Goal: Task Accomplishment & Management: Manage account settings

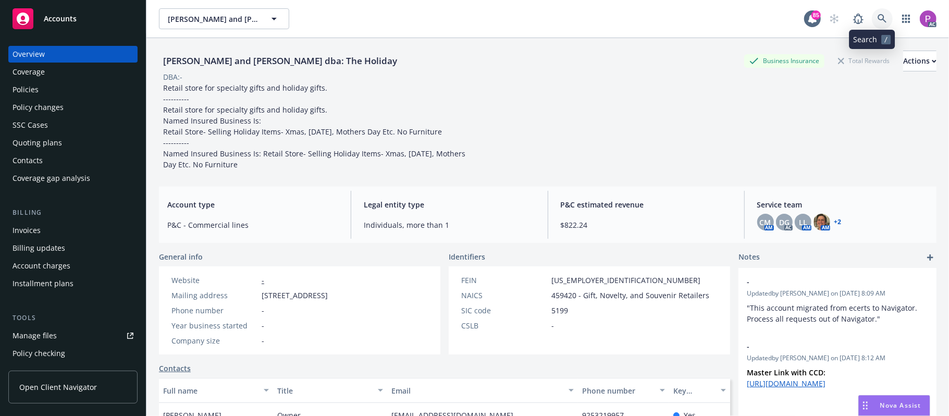
click at [872, 13] on link at bounding box center [882, 18] width 21 height 21
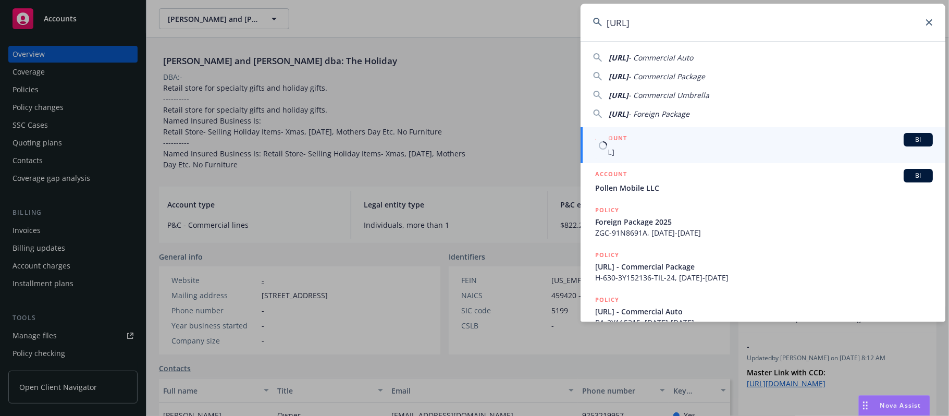
type input "Pronto.ai"
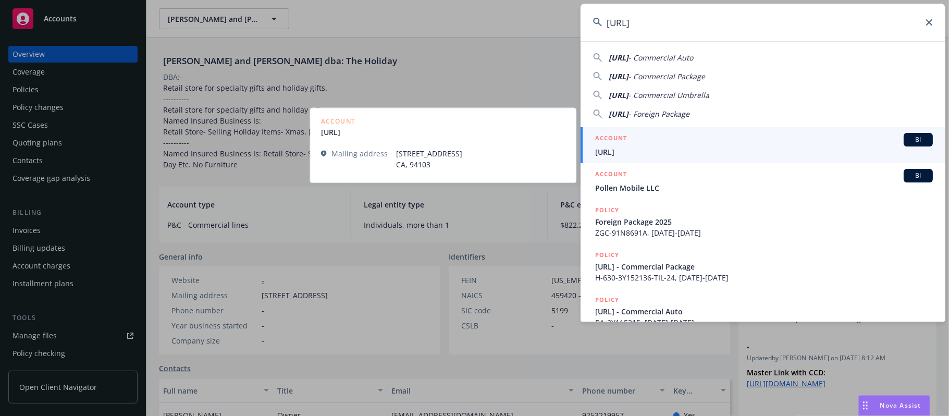
click at [648, 151] on span "Pronto.ai" at bounding box center [764, 151] width 338 height 11
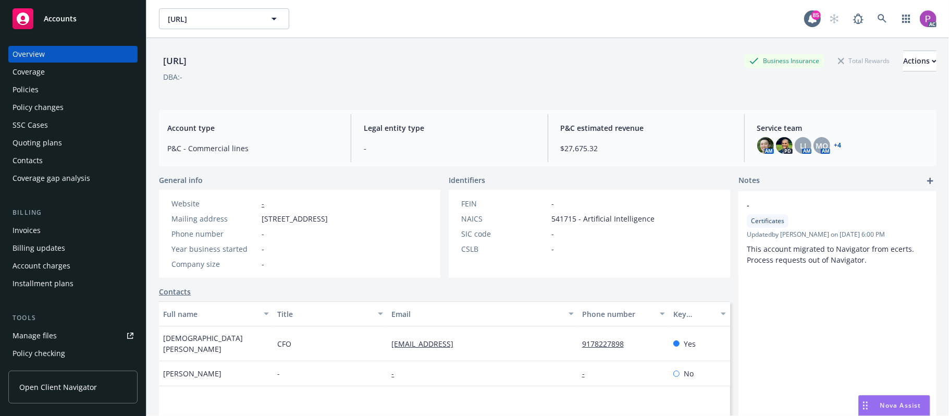
click at [32, 340] on div "Manage files" at bounding box center [35, 335] width 44 height 17
click at [878, 19] on icon at bounding box center [882, 18] width 9 height 9
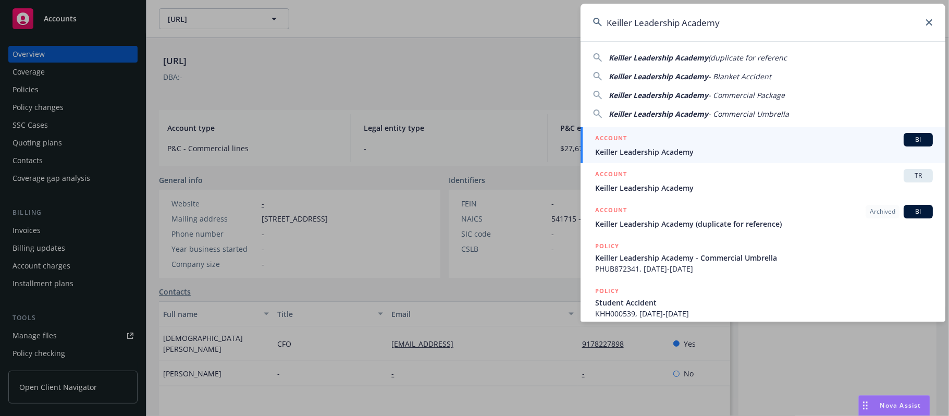
type input "Keiller Leadership Academy"
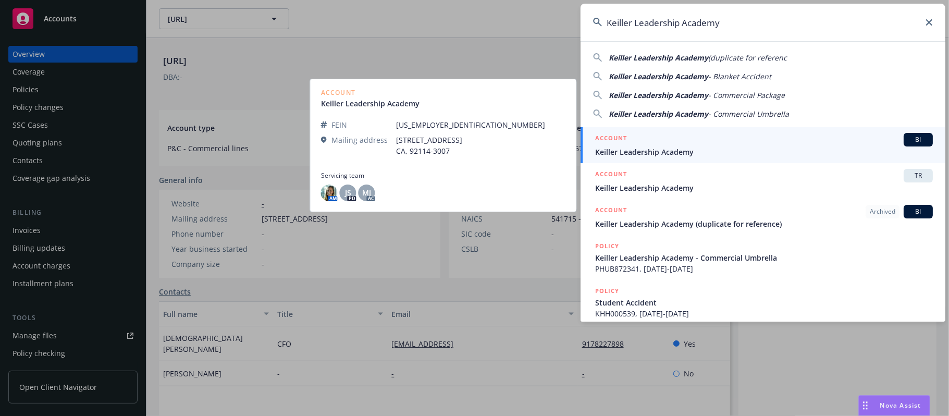
click at [735, 143] on div "ACCOUNT BI" at bounding box center [764, 140] width 338 height 14
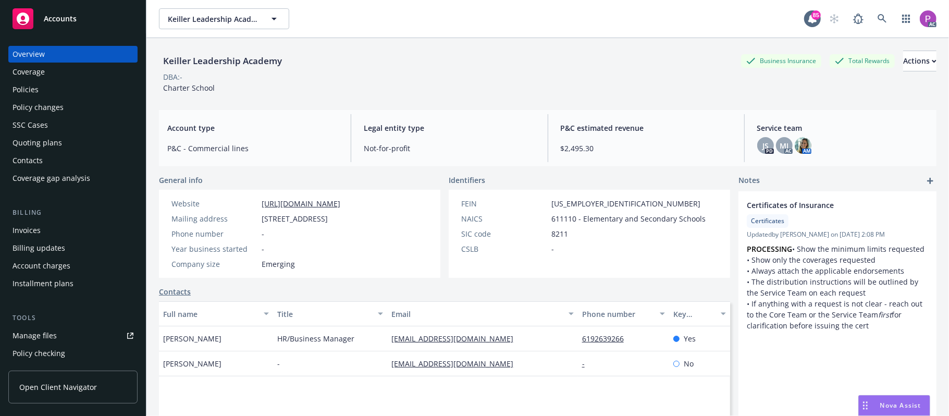
click at [56, 339] on link "Manage files" at bounding box center [72, 335] width 129 height 17
click at [878, 15] on icon at bounding box center [882, 18] width 9 height 9
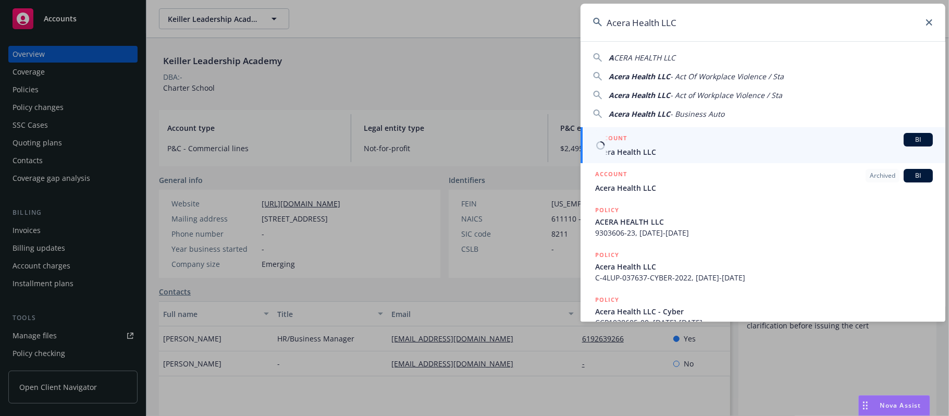
type input "Acera Health LLC"
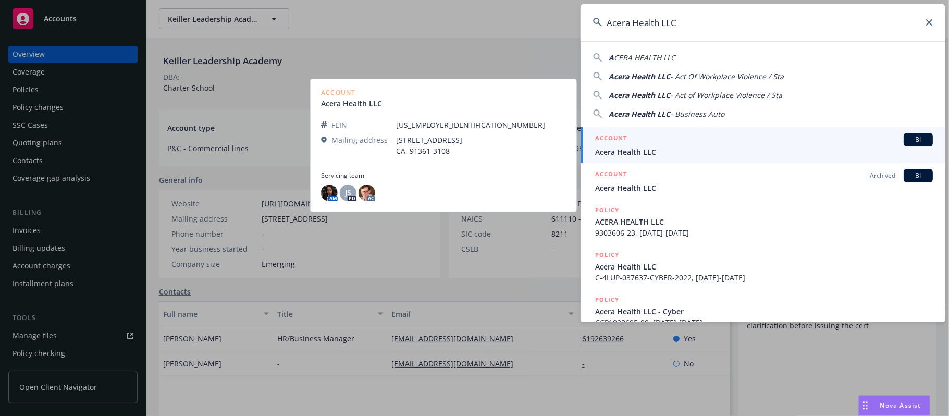
click at [703, 142] on div "ACCOUNT BI" at bounding box center [764, 140] width 338 height 14
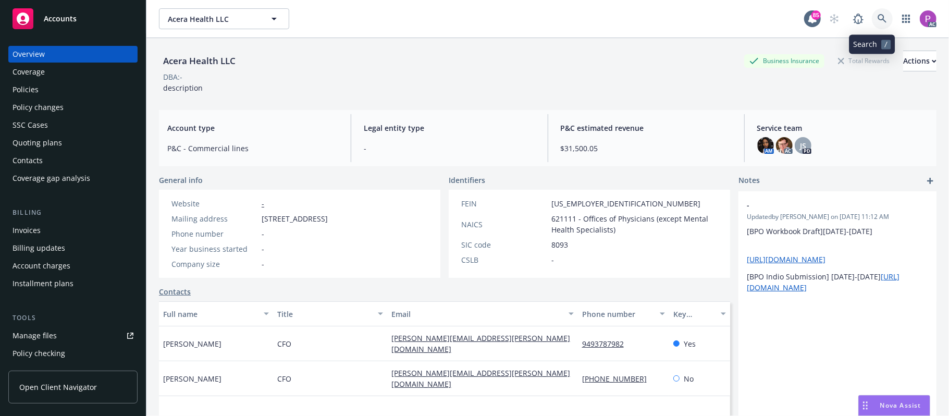
click at [878, 24] on link at bounding box center [882, 18] width 21 height 21
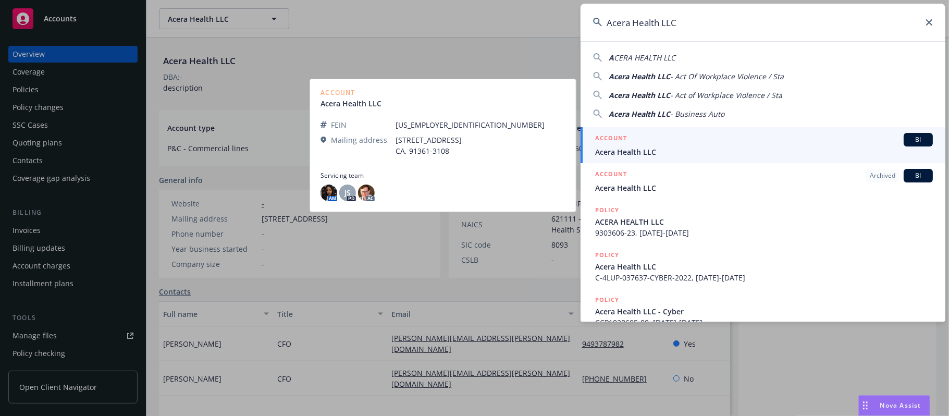
type input "Acera Health LLC"
click at [719, 138] on div "ACCOUNT BI" at bounding box center [764, 140] width 338 height 14
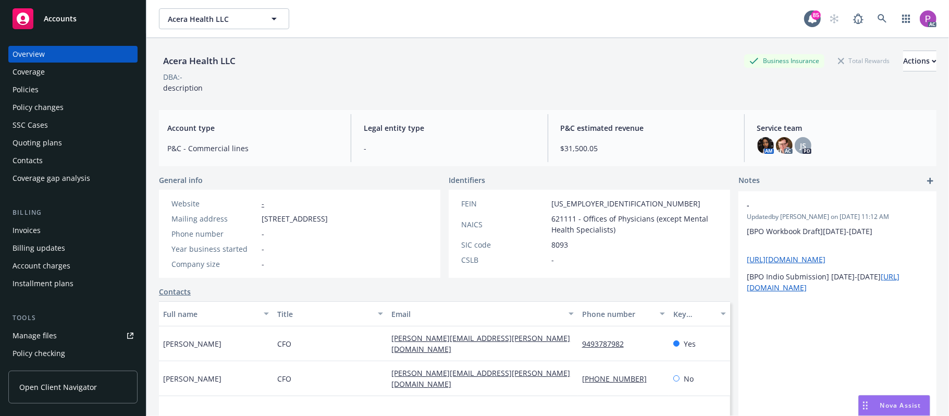
click at [41, 339] on div "Manage files" at bounding box center [35, 335] width 44 height 17
click at [878, 19] on icon at bounding box center [882, 18] width 9 height 9
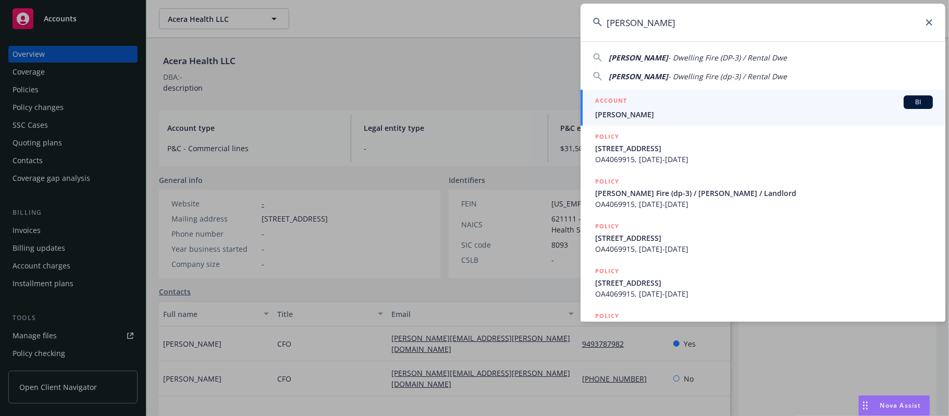
type input "Davis, Glenn H"
click at [709, 109] on span "Davis, Glenn H" at bounding box center [764, 114] width 338 height 11
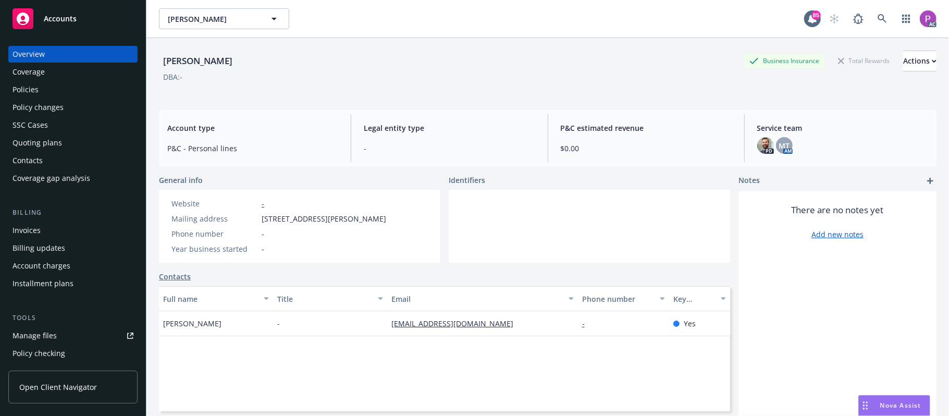
click at [36, 335] on div "Manage files" at bounding box center [35, 335] width 44 height 17
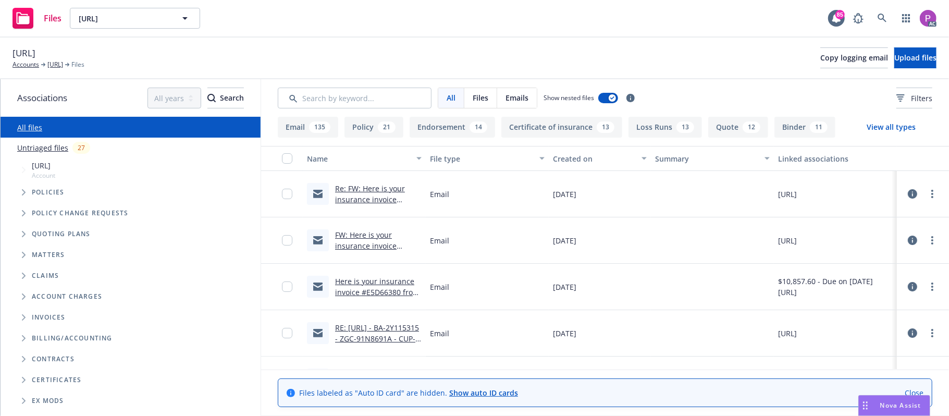
click at [48, 148] on link "Untriaged files" at bounding box center [42, 147] width 51 height 11
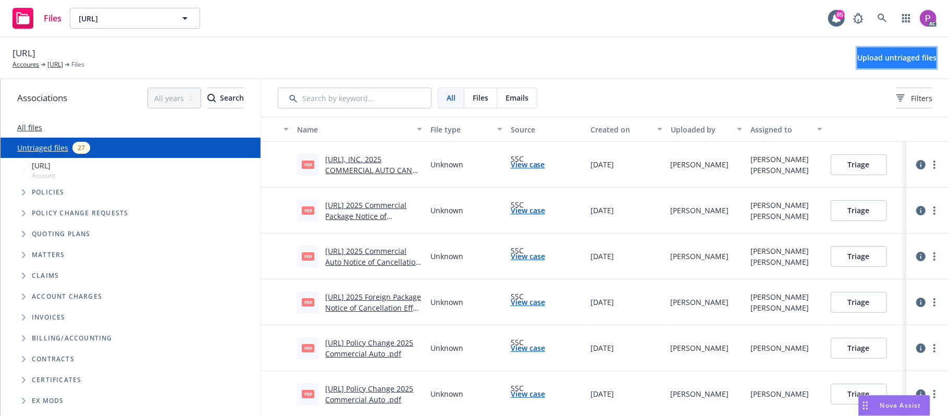
click at [881, 61] on span "Upload untriaged files" at bounding box center [897, 58] width 79 height 10
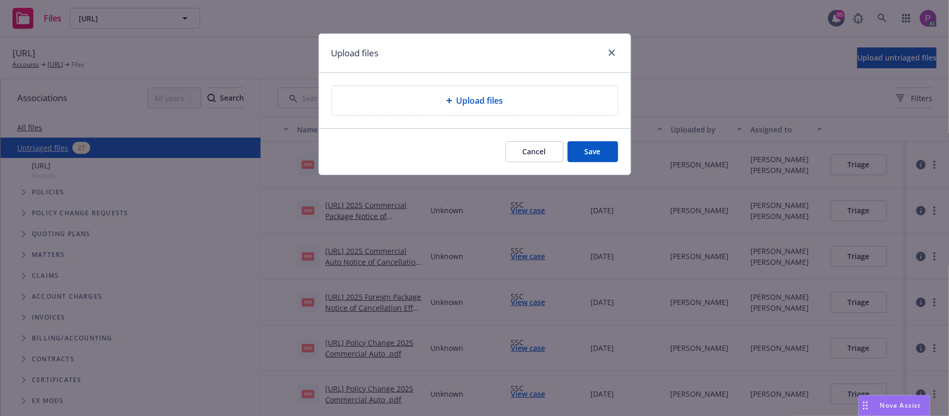
click at [508, 92] on div "Upload files" at bounding box center [475, 100] width 286 height 29
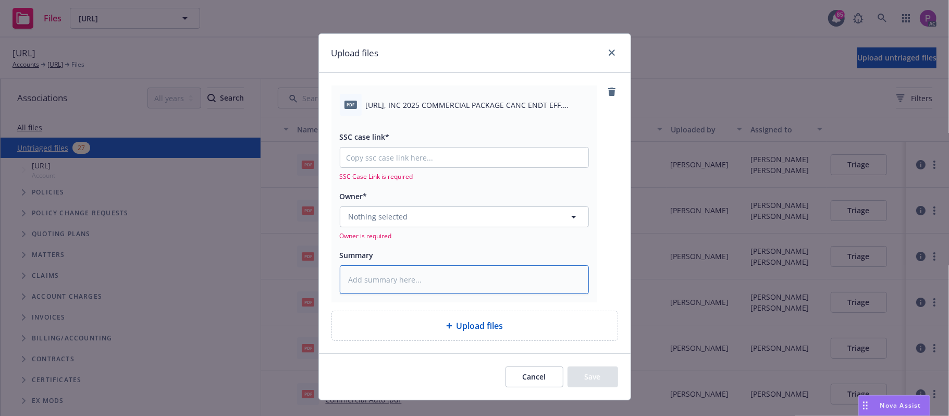
click at [405, 270] on textarea at bounding box center [464, 279] width 249 height 29
paste textarea "PRONTO.AI, INC 2025 COMMERCIAL PACKAGE CANC ENDT EFF. 08-26-2025"
type textarea "x"
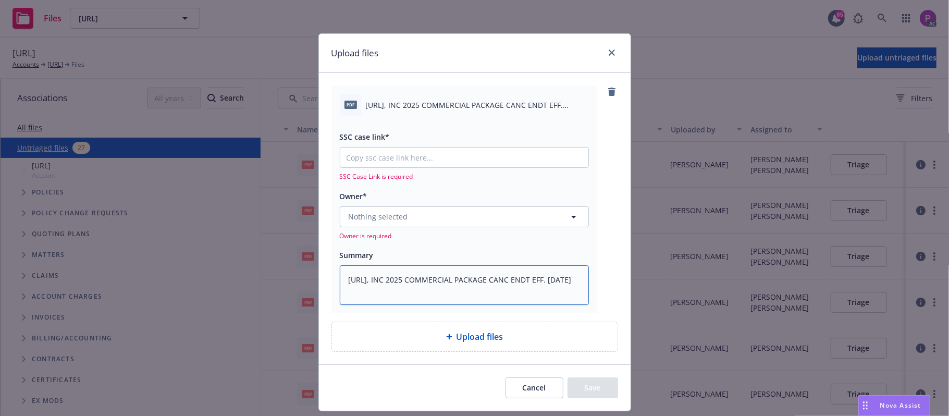
type textarea "PRONTO.AI, INC 2025 COMMERCIAL PACKAGE CANC ENDT EFF. 08-26-2025"
click at [426, 155] on input "SSC case link*" at bounding box center [464, 158] width 248 height 20
paste input "https://newfront-ssc.lightning.force.com/lightning/r/Case/500Vz00000RyFKtIAN/vi…"
type textarea "x"
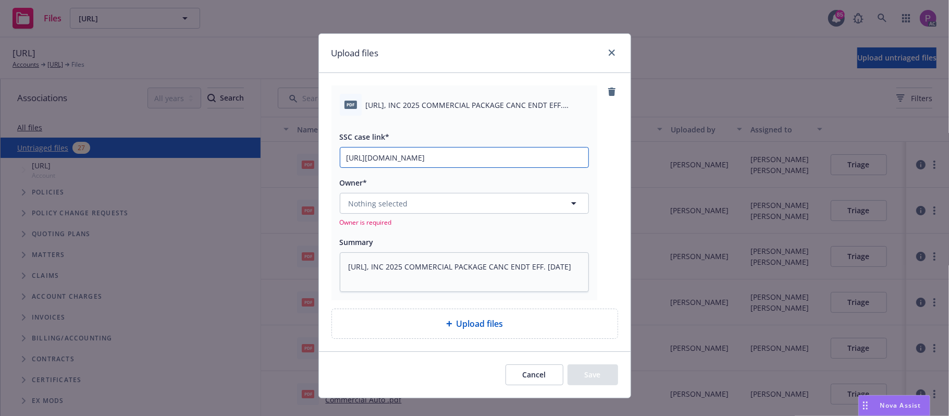
scroll to position [0, 144]
type input "https://newfront-ssc.lightning.force.com/lightning/r/Case/500Vz00000RyFKtIAN/vi…"
click at [398, 210] on button "Nothing selected" at bounding box center [464, 203] width 249 height 21
click at [415, 207] on button "Nothing selected" at bounding box center [464, 203] width 249 height 21
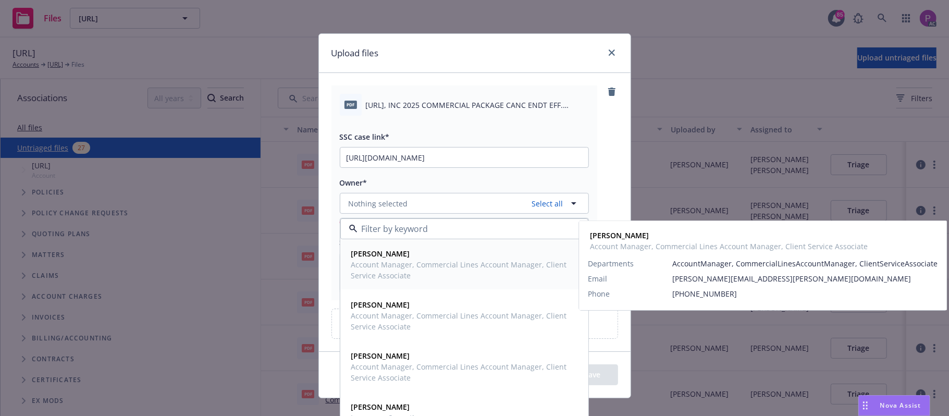
click at [428, 265] on span "Account Manager, Commercial Lines Account Manager, Client Service Associate" at bounding box center [463, 270] width 224 height 22
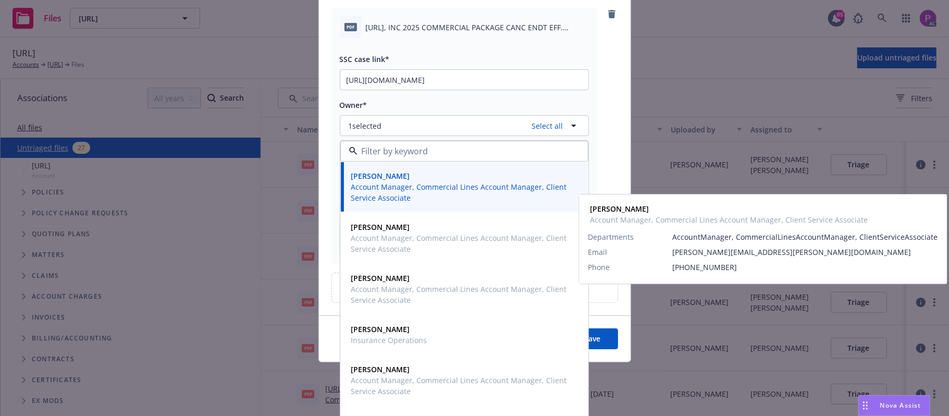
scroll to position [84, 0]
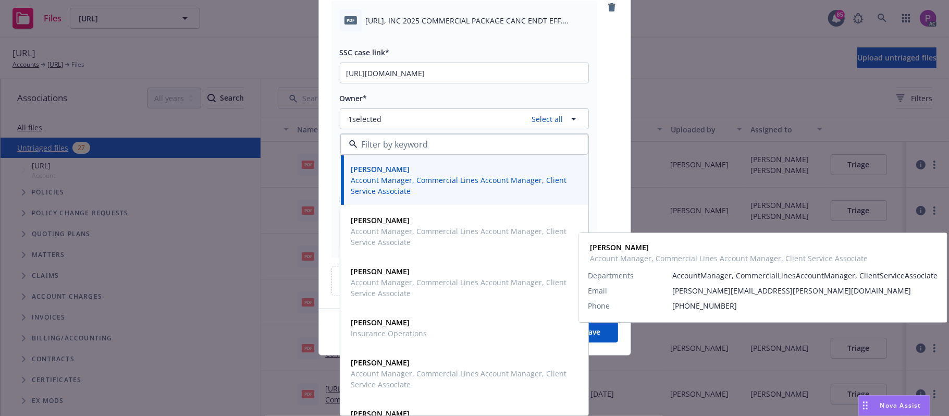
click at [596, 340] on button "Save" at bounding box center [593, 332] width 51 height 21
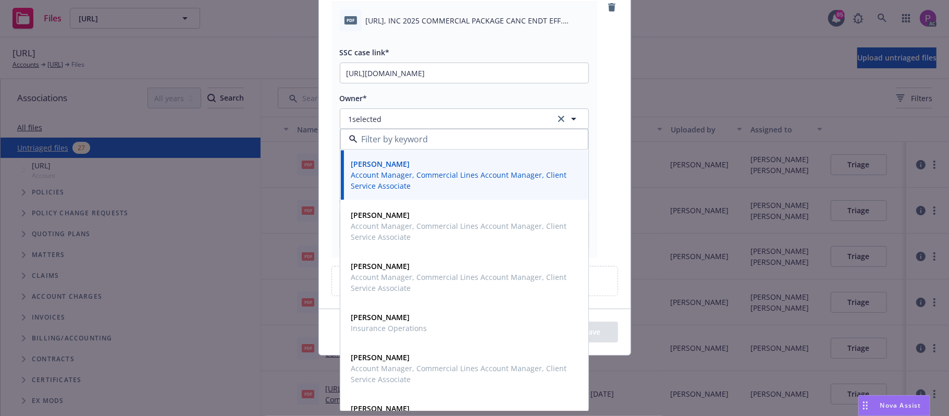
scroll to position [58, 0]
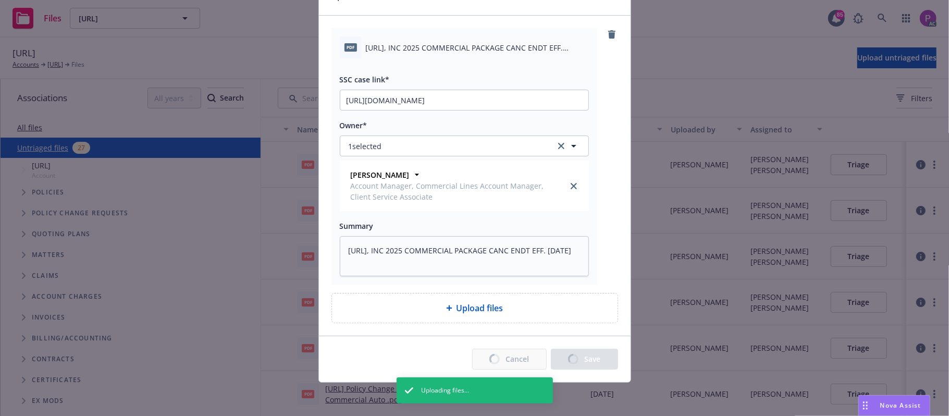
type textarea "x"
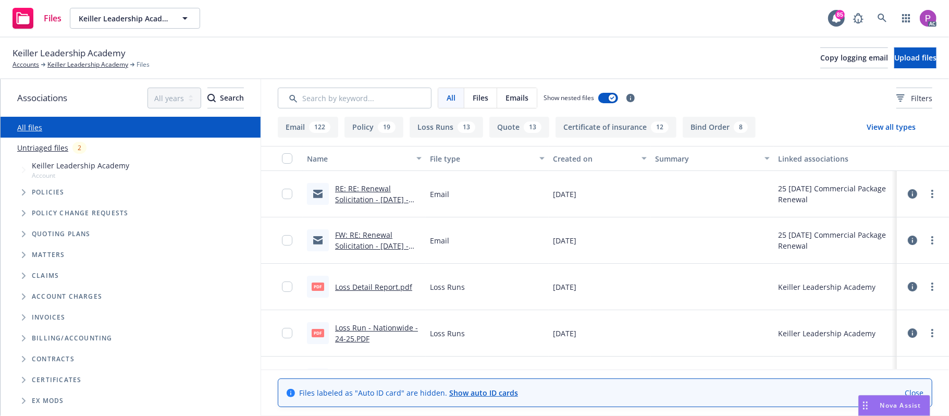
click at [34, 147] on link "Untriaged files" at bounding box center [42, 147] width 51 height 11
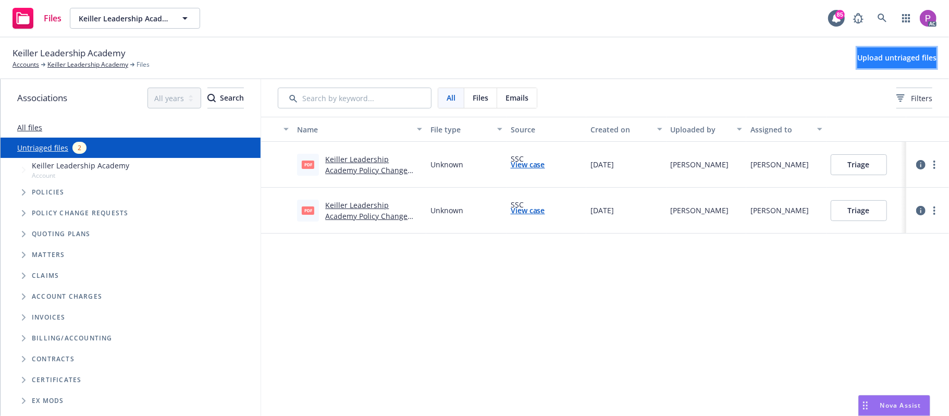
click at [858, 59] on button "Upload untriaged files" at bounding box center [897, 57] width 79 height 21
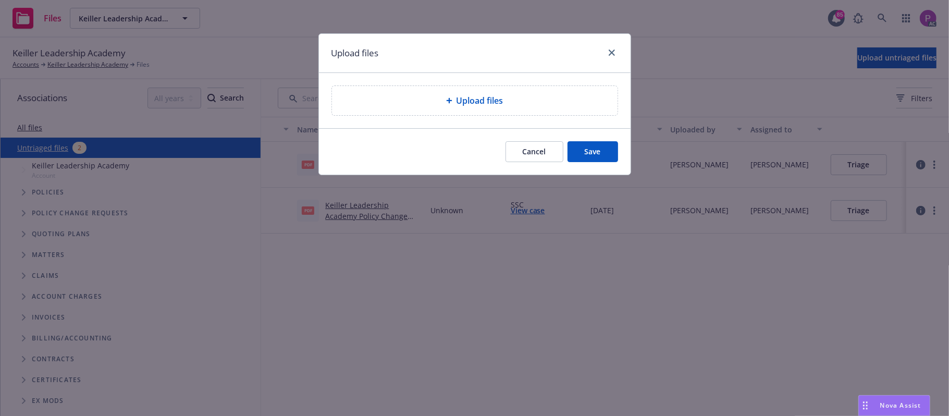
click at [496, 109] on div "Upload files" at bounding box center [475, 100] width 286 height 29
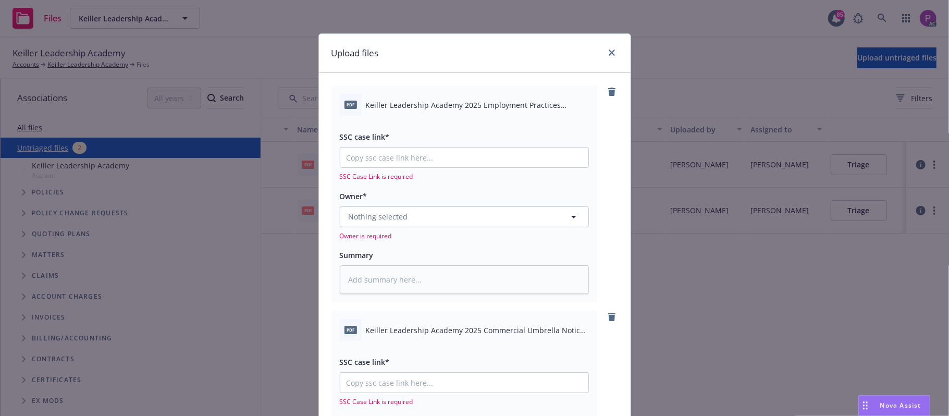
click at [438, 100] on span "Keiller Leadership Academy 2025 Employment Practices Liability Notice of Cancel…" at bounding box center [477, 105] width 223 height 11
copy div "Keiller Leadership Academy 2025 Employment Practices Liability Notice of Cancel…"
click at [411, 283] on textarea at bounding box center [464, 279] width 249 height 29
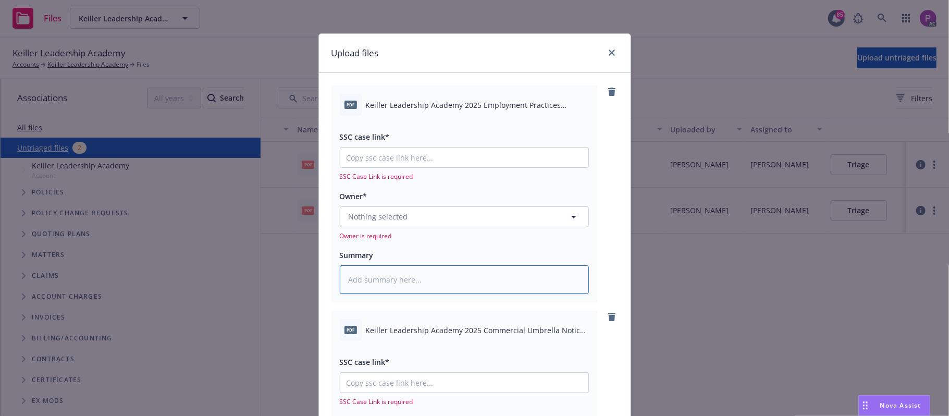
paste textarea "Keiller Leadership Academy 2025 Employment Practices Liability Notice of Cancel…"
type textarea "x"
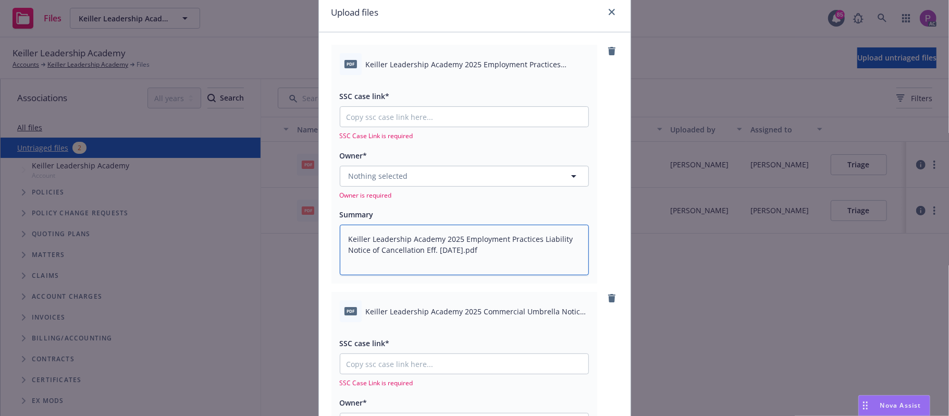
scroll to position [209, 0]
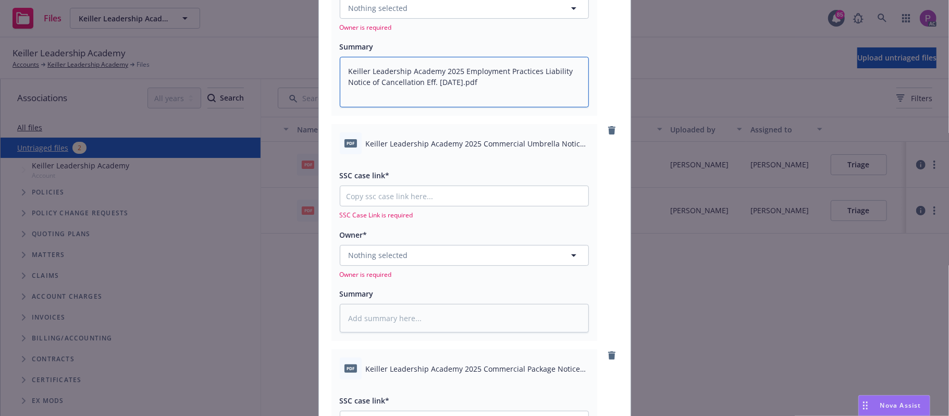
type textarea "Keiller Leadership Academy 2025 Employment Practices Liability Notice of Cancel…"
click at [426, 144] on span "Keiller Leadership Academy 2025 Commercial Umbrella Notice of Cancellation Eff.…" at bounding box center [477, 143] width 223 height 11
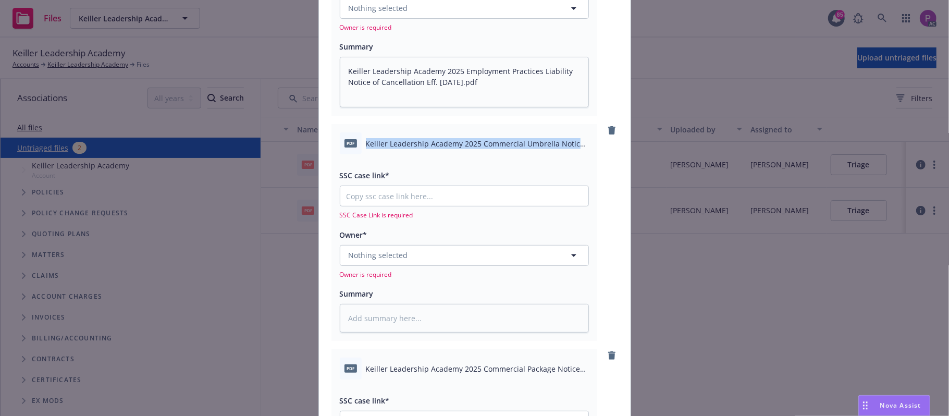
click at [426, 144] on span "Keiller Leadership Academy 2025 Commercial Umbrella Notice of Cancellation Eff.…" at bounding box center [477, 143] width 223 height 11
copy div "Keiller Leadership Academy 2025 Commercial Umbrella Notice of Cancellation Eff.…"
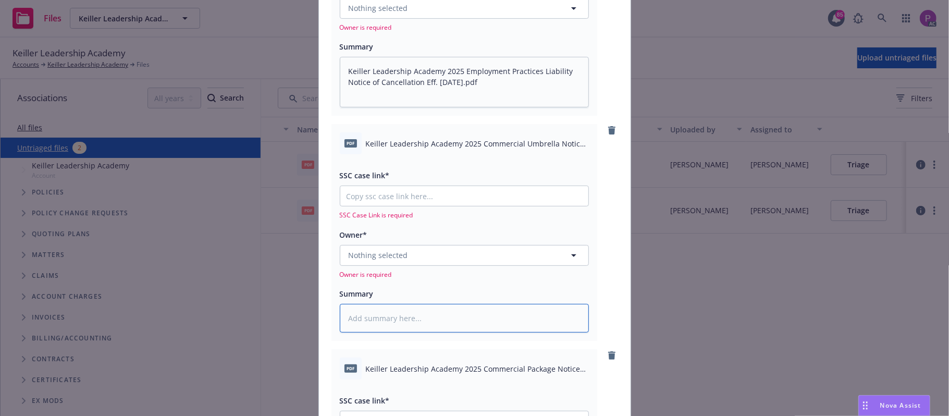
click at [412, 329] on textarea at bounding box center [464, 318] width 249 height 29
paste textarea "Keiller Leadership Academy 2025 Commercial Umbrella Notice of Cancellation Eff.…"
type textarea "x"
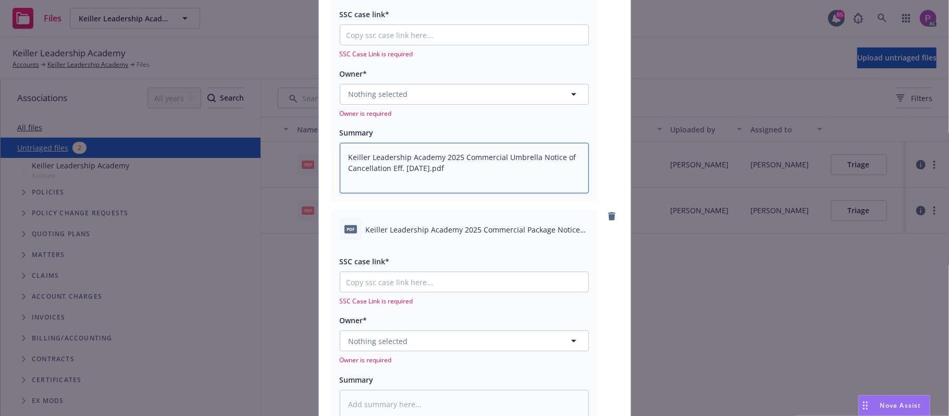
scroll to position [417, 0]
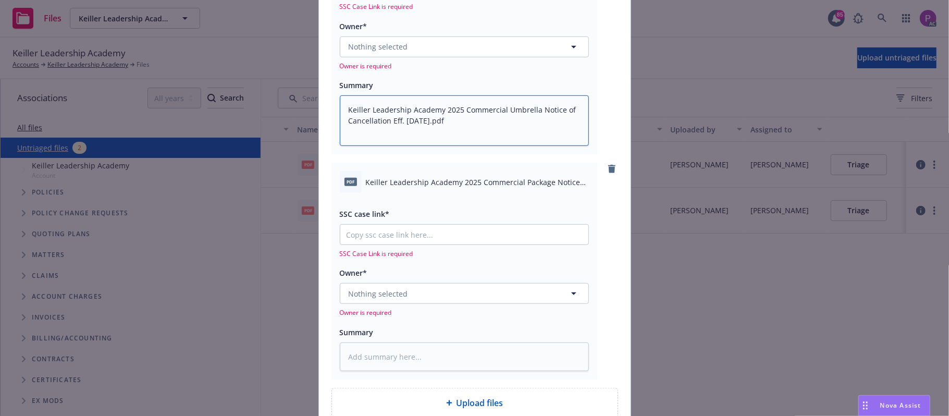
type textarea "Keiller Leadership Academy 2025 Commercial Umbrella Notice of Cancellation Eff.…"
click at [424, 180] on span "Keiller Leadership Academy 2025 Commercial Package Notice of Cancellation Eff. …" at bounding box center [477, 182] width 223 height 11
copy div "Keiller Leadership Academy 2025 Commercial Package Notice of Cancellation Eff. …"
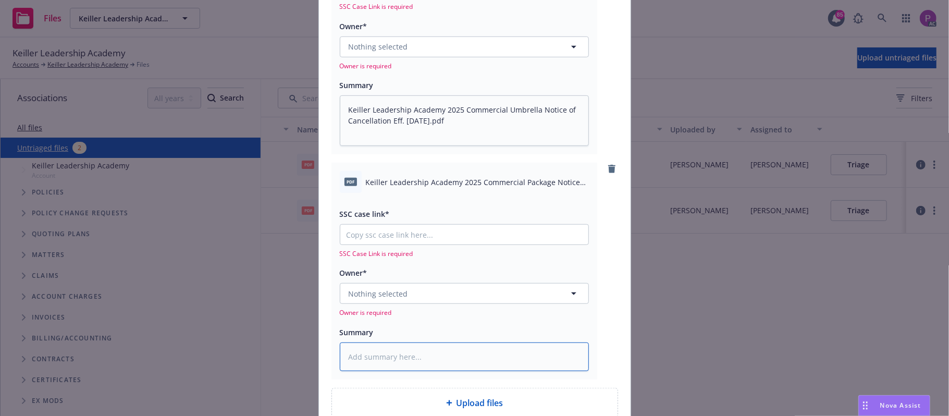
click at [400, 366] on textarea at bounding box center [464, 357] width 249 height 29
paste textarea "Keiller Leadership Academy 2025 Commercial Package Notice of Cancellation Eff. …"
type textarea "x"
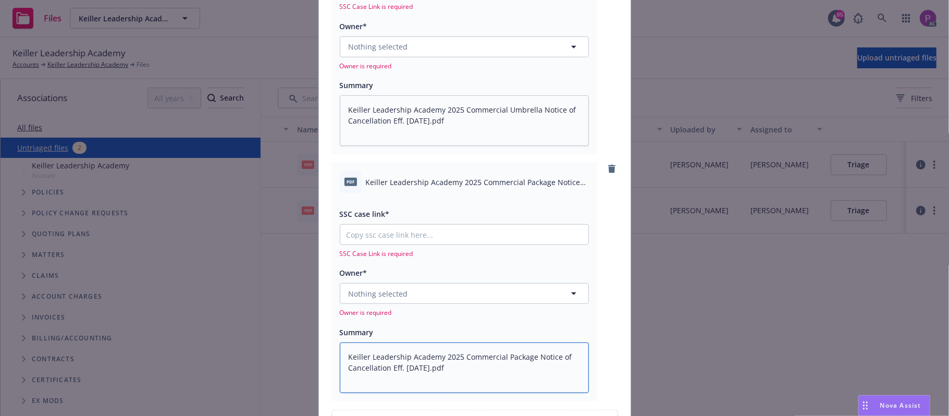
type textarea "Keiller Leadership Academy 2025 Commercial Package Notice of Cancellation Eff. …"
click at [451, 226] on input "SSC case link*" at bounding box center [464, 235] width 248 height 20
paste input "https://newfront-ssc.lightning.force.com/lightning/r/Case/500Vz00000Rz9QHIAZ/vi…"
type textarea "x"
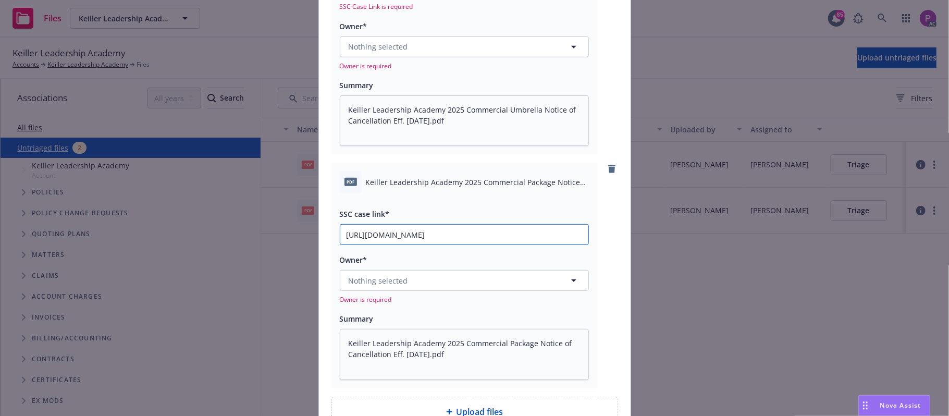
scroll to position [0, 146]
type input "https://newfront-ssc.lightning.force.com/lightning/r/Case/500Vz00000Rz9QHIAZ/vi…"
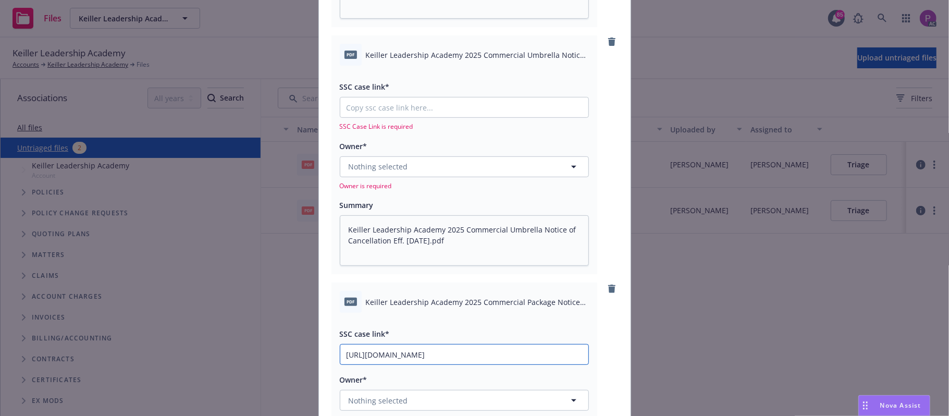
scroll to position [278, 0]
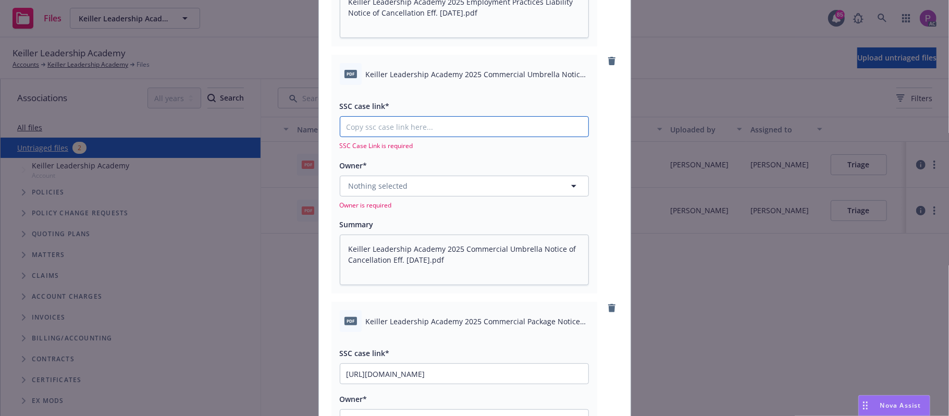
click at [439, 128] on input "SSC case link*" at bounding box center [464, 127] width 248 height 20
paste input "https://newfront-ssc.lightning.force.com/lightning/r/Case/500Vz00000Rz9F9IAJ/vi…"
type textarea "x"
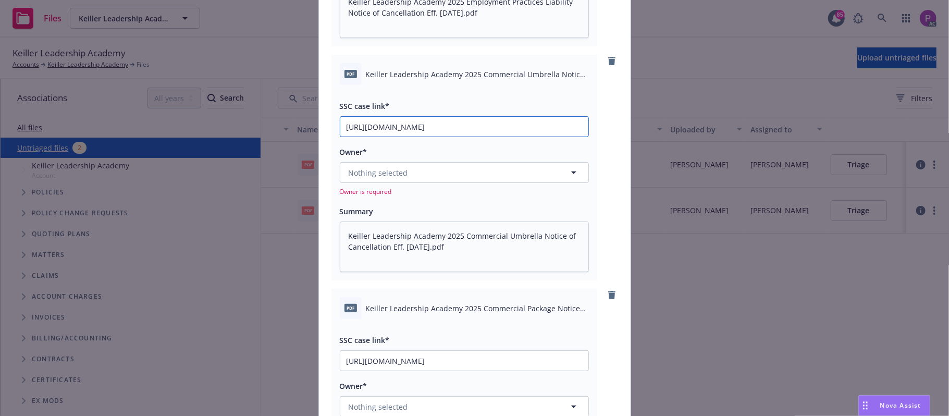
type input "https://newfront-ssc.lightning.force.com/lightning/r/Case/500Vz00000Rz9F9IAJ/vi…"
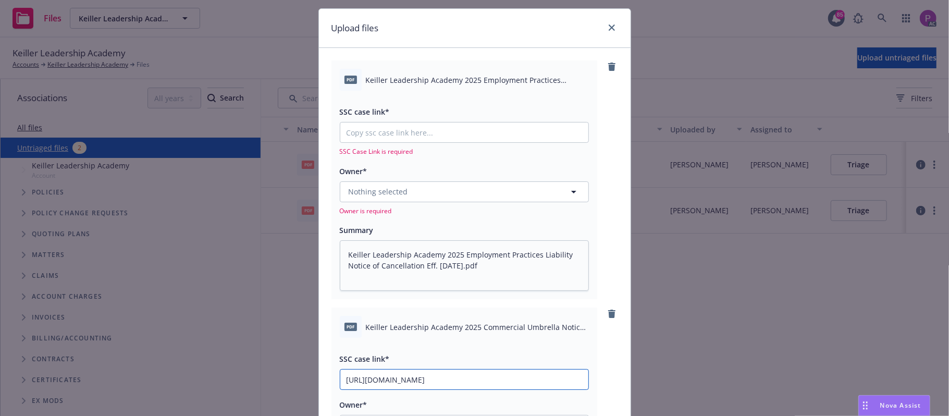
scroll to position [0, 0]
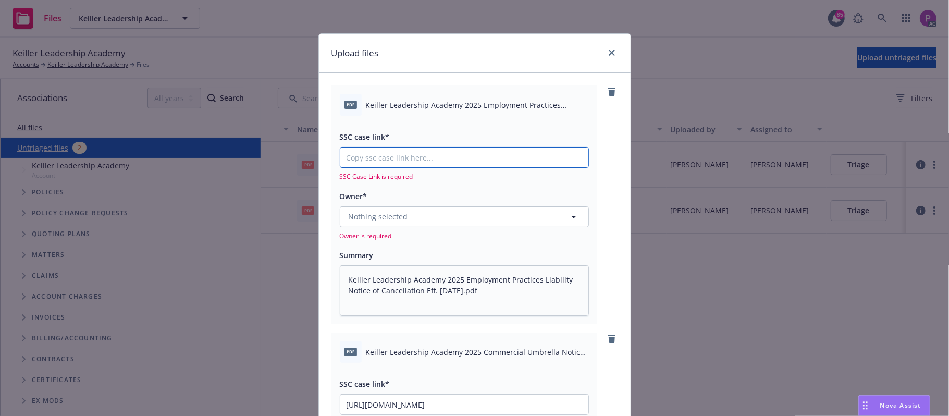
click at [451, 161] on input "SSC case link*" at bounding box center [464, 158] width 248 height 20
paste input "https://newfront-ssc.lightning.force.com/lightning/r/Case/500Vz00000Rz448IAB/vi…"
type textarea "x"
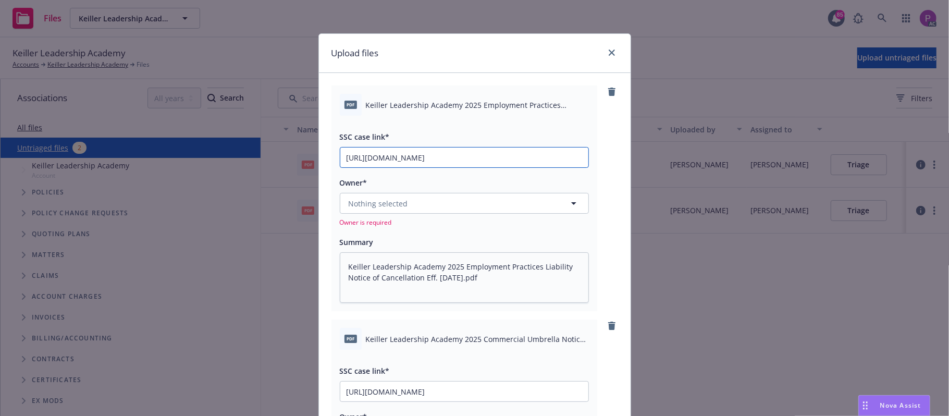
type input "https://newfront-ssc.lightning.force.com/lightning/r/Case/500Vz00000Rz448IAB/vi…"
click at [445, 209] on button "Nothing selected" at bounding box center [464, 203] width 249 height 21
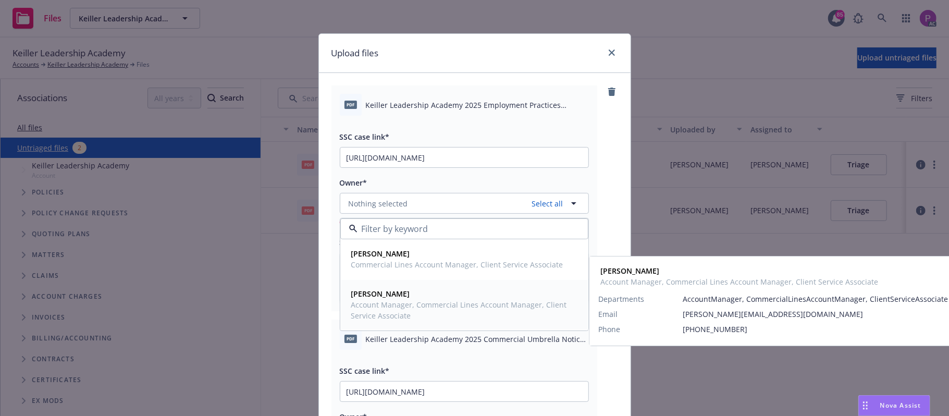
click at [430, 284] on div "Sally Poole Account Manager, Commercial Lines Account Manager, Client Service A…" at bounding box center [464, 305] width 247 height 50
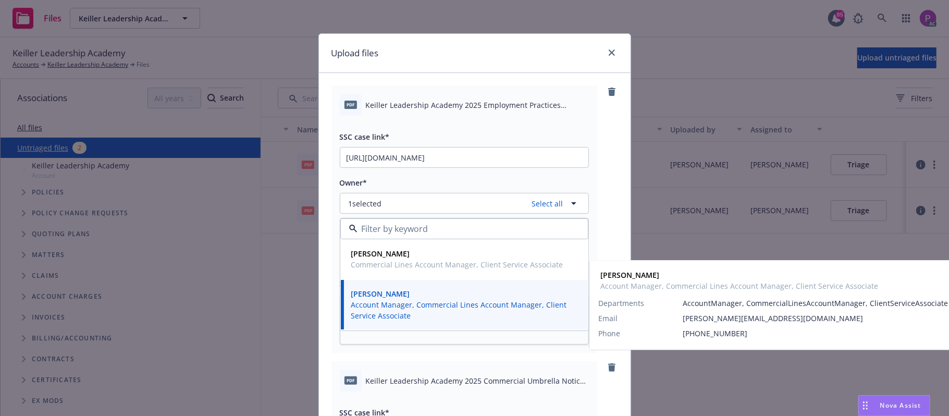
drag, startPoint x: 422, startPoint y: 307, endPoint x: 422, endPoint y: 291, distance: 15.6
click at [421, 306] on span "Account Manager, Commercial Lines Account Manager, Client Service Associate" at bounding box center [463, 310] width 224 height 22
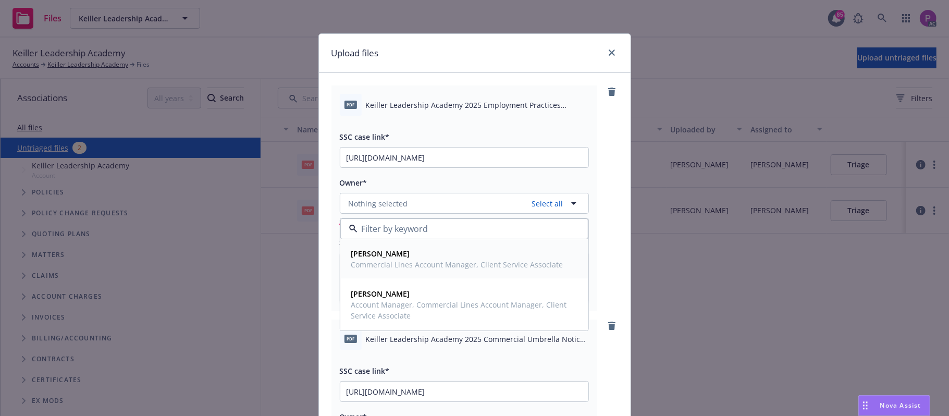
click at [426, 271] on div "Michael Jose Commercial Lines Account Manager, Client Service Associate" at bounding box center [456, 259] width 218 height 26
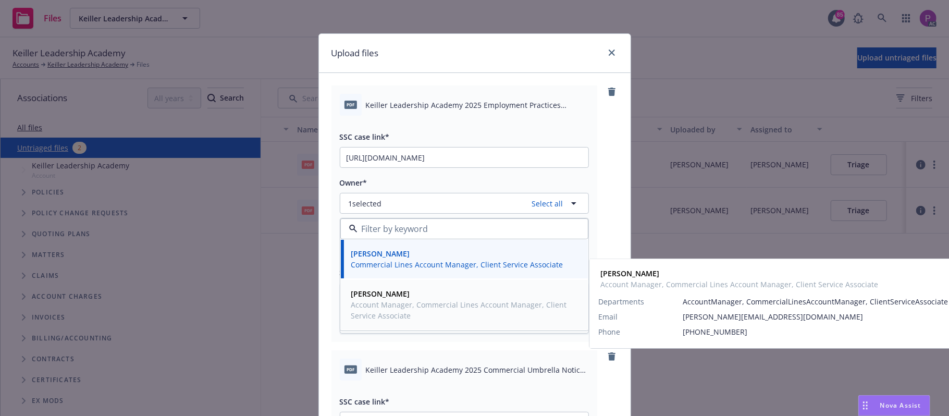
click at [422, 299] on span "Sally Poole" at bounding box center [463, 293] width 224 height 11
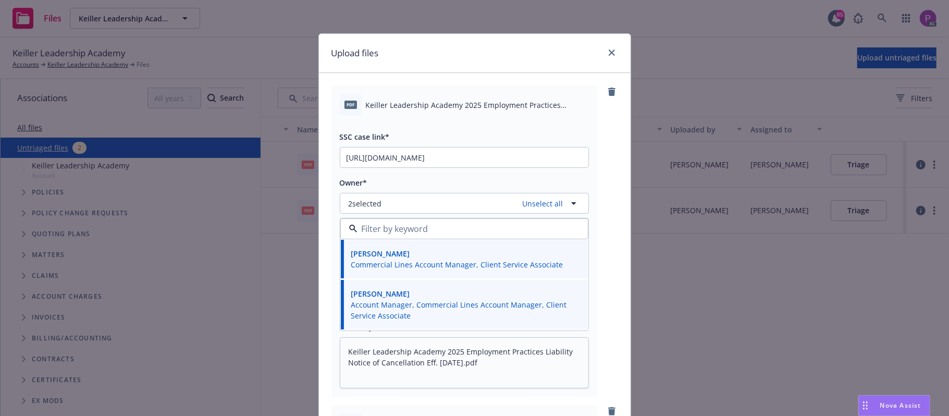
scroll to position [209, 0]
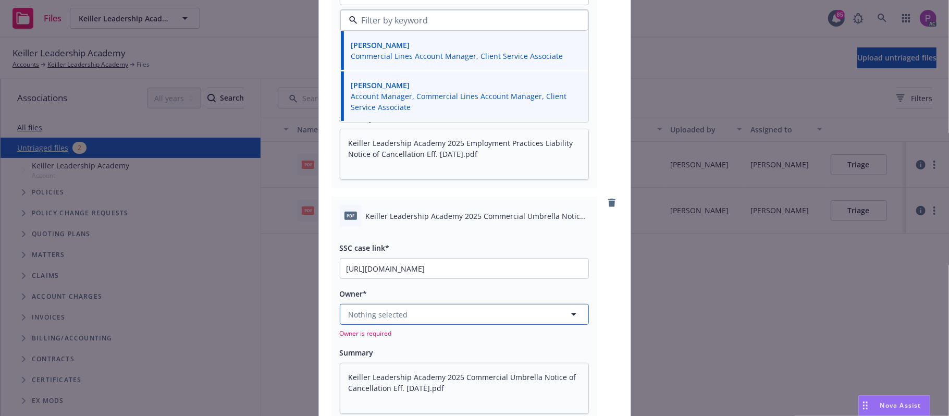
click at [422, 315] on button "Nothing selected" at bounding box center [464, 314] width 249 height 21
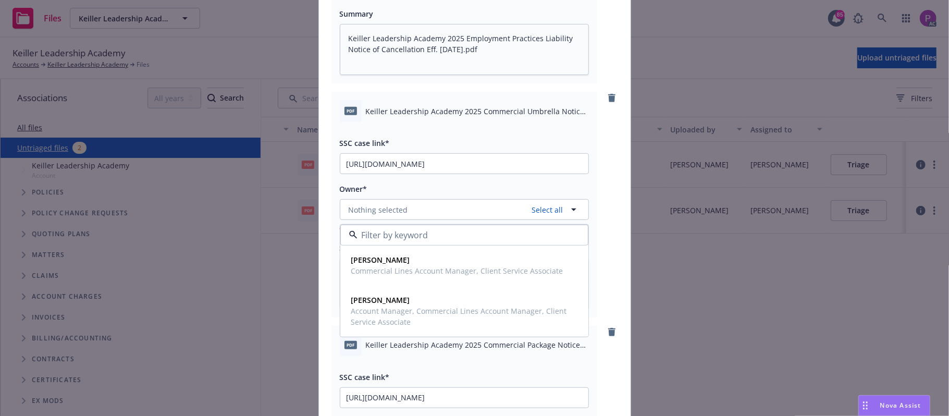
scroll to position [347, 0]
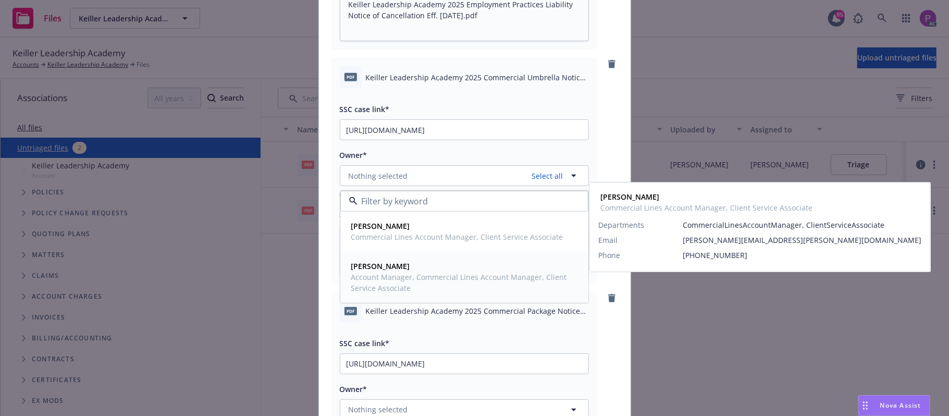
click at [428, 245] on div "Michael Jose Commercial Lines Account Manager, Client Service Associate" at bounding box center [456, 231] width 218 height 26
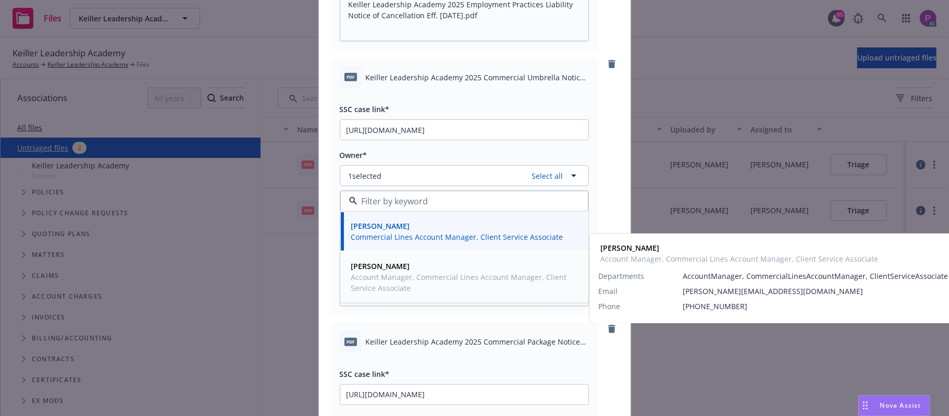
click at [426, 278] on span "Account Manager, Commercial Lines Account Manager, Client Service Associate" at bounding box center [463, 283] width 224 height 22
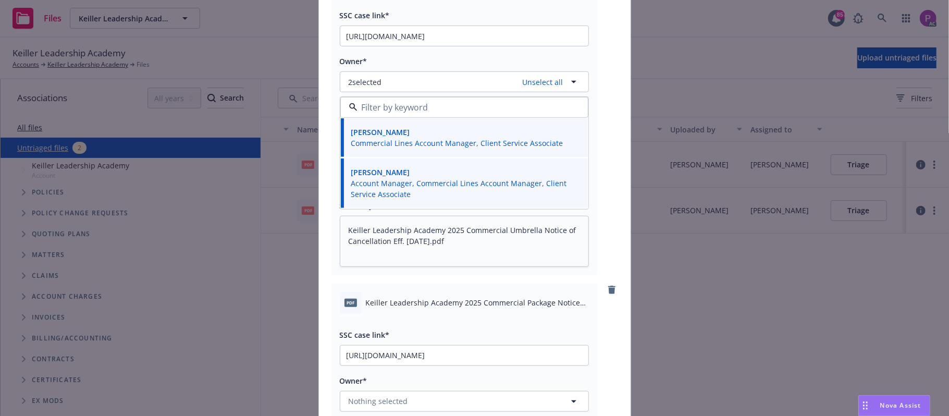
scroll to position [626, 0]
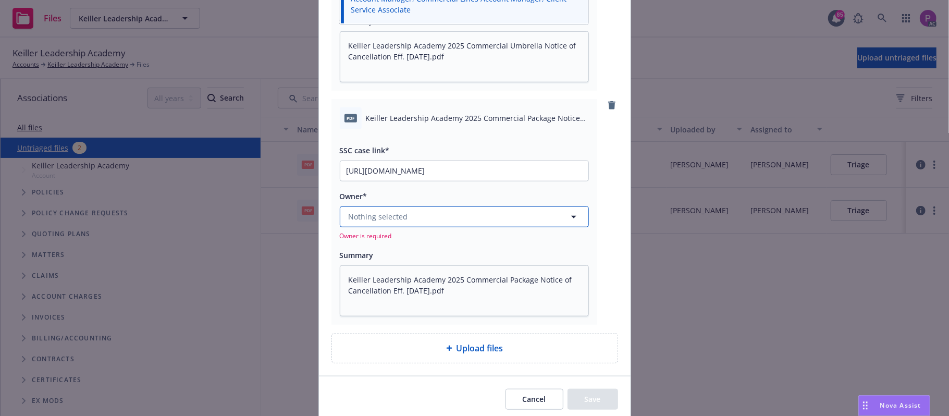
click at [430, 219] on button "Nothing selected" at bounding box center [464, 216] width 249 height 21
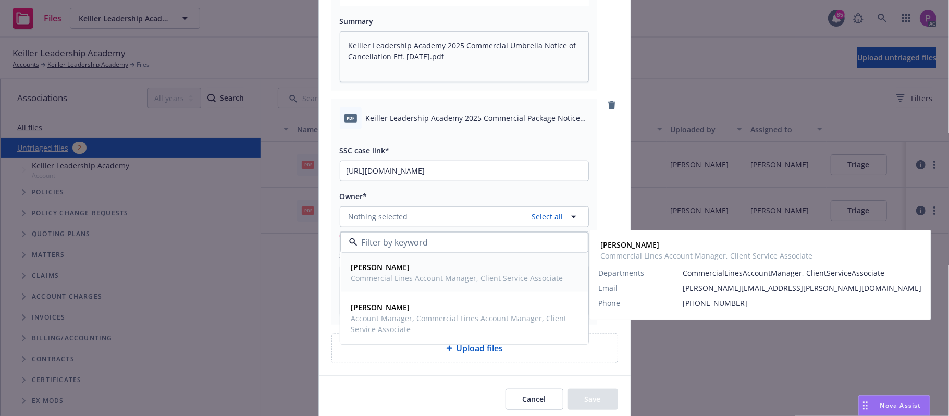
click at [417, 290] on div "Michael Jose Commercial Lines Account Manager, Client Service Associate" at bounding box center [464, 272] width 247 height 39
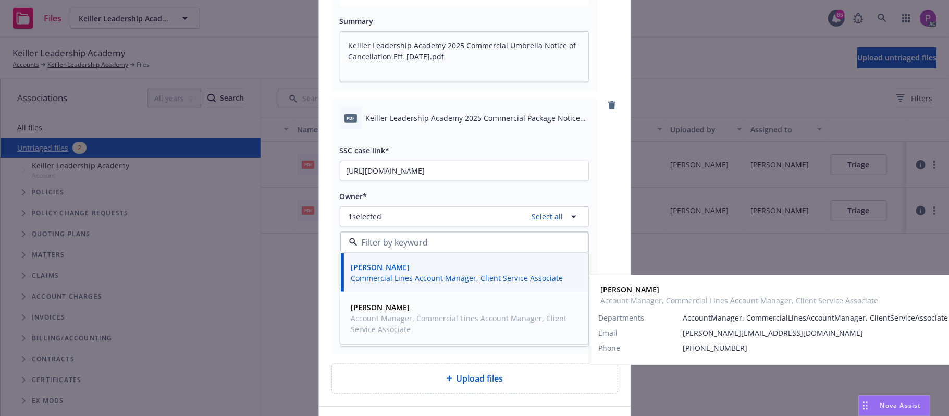
click at [417, 317] on span "Account Manager, Commercial Lines Account Manager, Client Service Associate" at bounding box center [463, 324] width 224 height 22
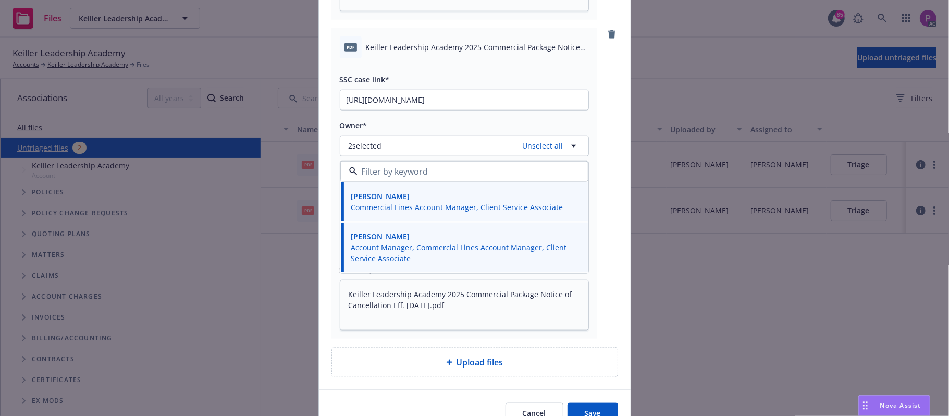
scroll to position [753, 0]
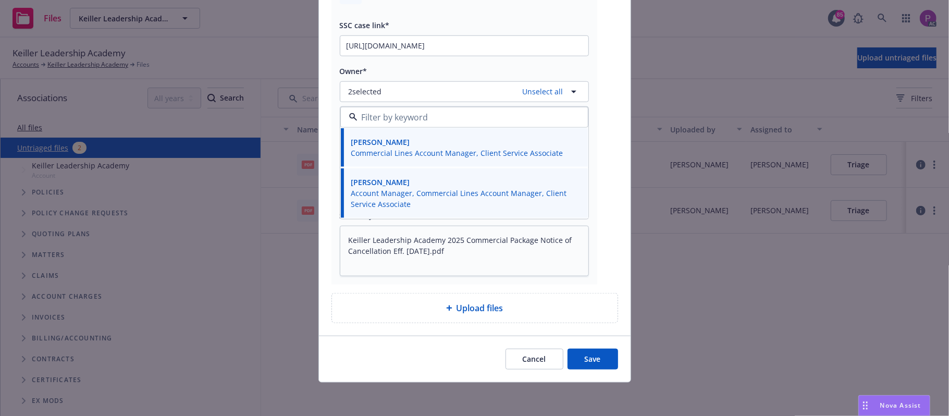
click at [568, 356] on button "Save" at bounding box center [593, 359] width 51 height 21
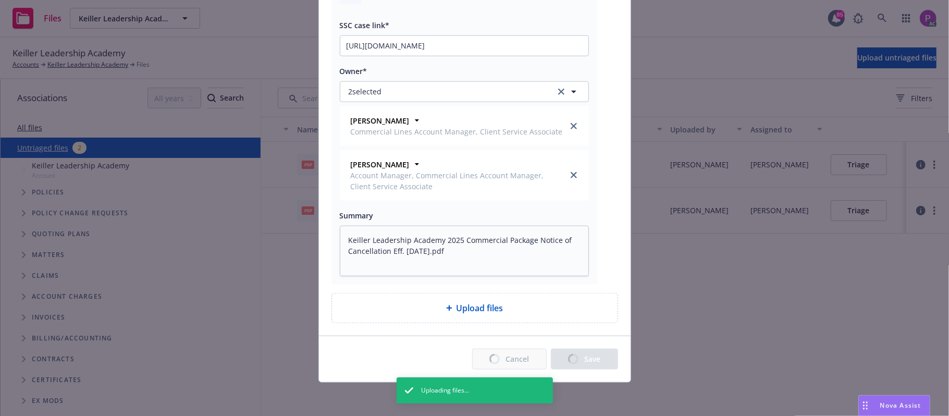
type textarea "x"
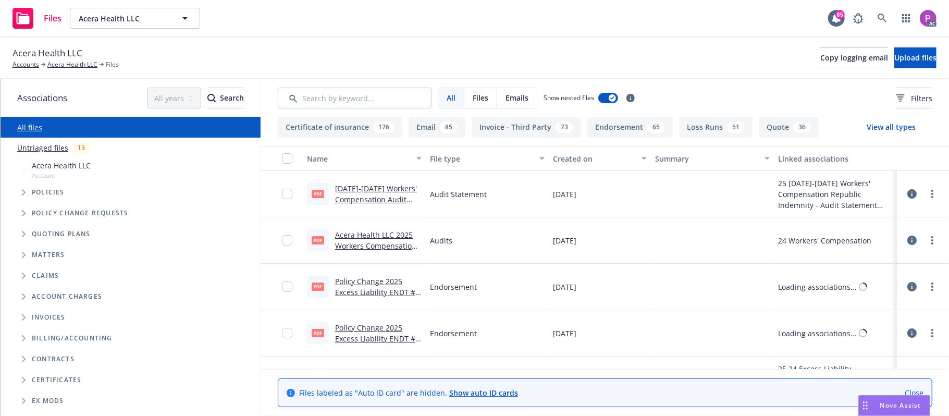
click at [33, 146] on link "Untriaged files" at bounding box center [42, 147] width 51 height 11
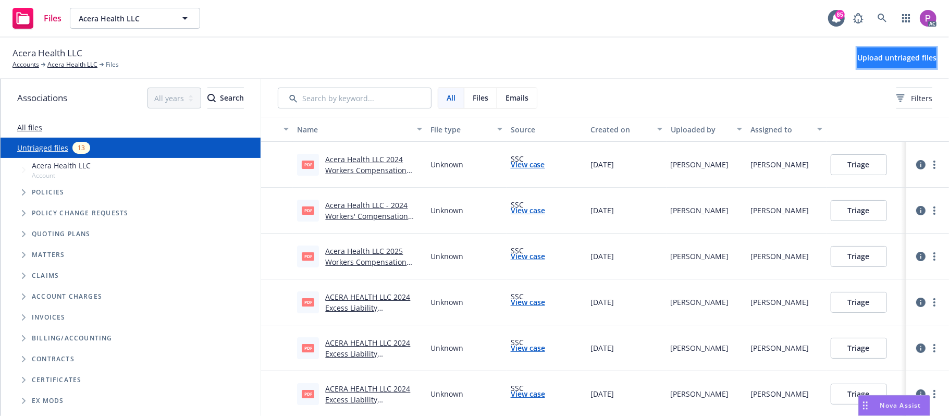
click at [858, 62] on span "Upload untriaged files" at bounding box center [897, 58] width 79 height 10
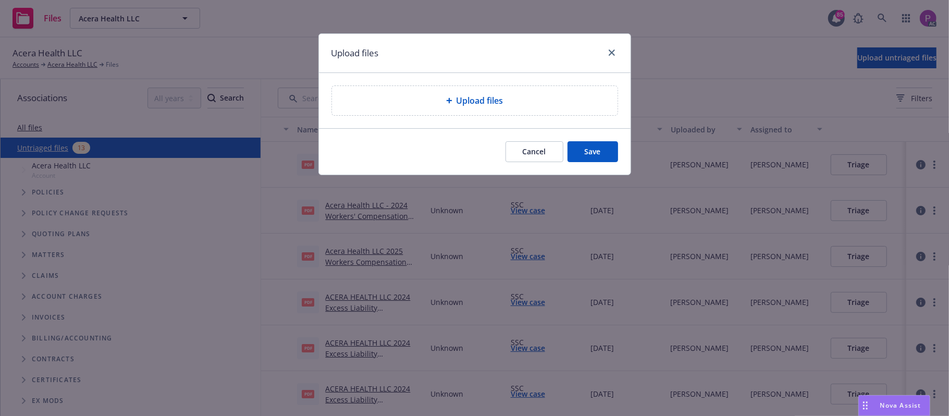
click at [416, 86] on div "Upload files" at bounding box center [475, 101] width 287 height 30
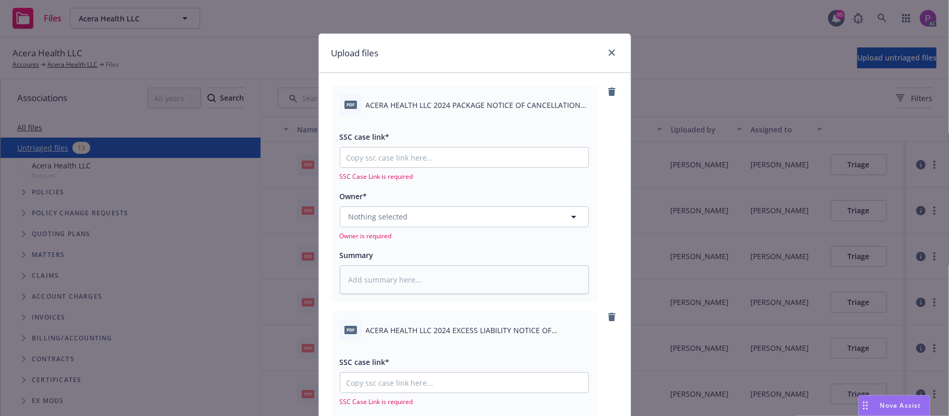
click at [474, 103] on span "ACERA HEALTH LLC 2024 PACKAGE NOTICE OF CANCELLATION EFF. 09-30-2025.pdf" at bounding box center [477, 105] width 223 height 11
copy div "ACERA HEALTH LLC 2024 PACKAGE NOTICE OF CANCELLATION EFF. 09-30-2025.pdf"
click at [443, 282] on textarea at bounding box center [464, 279] width 249 height 29
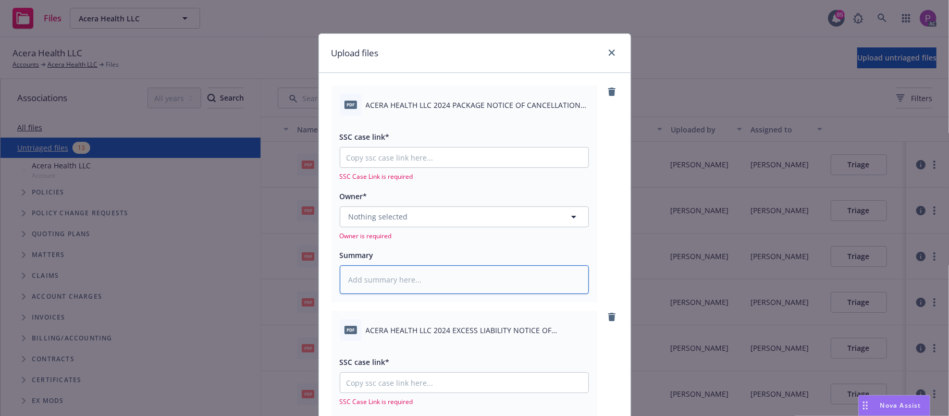
paste textarea "ACERA HEALTH LLC 2024 PACKAGE NOTICE OF CANCELLATION EFF. 09-30-2025.pdf"
type textarea "x"
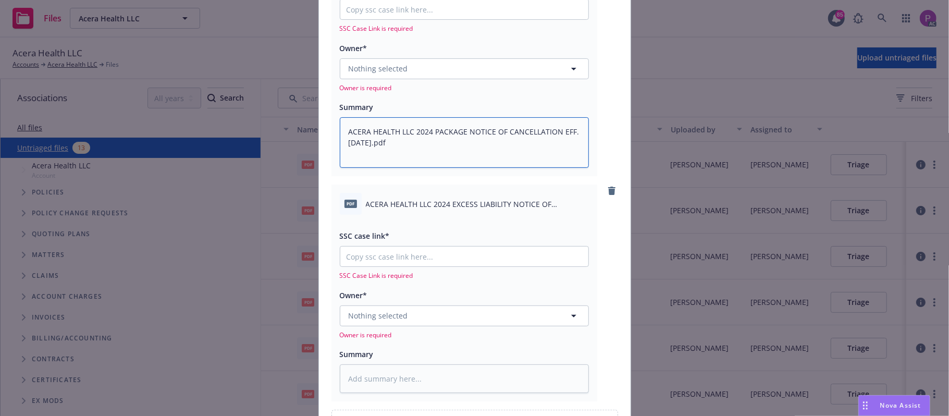
scroll to position [209, 0]
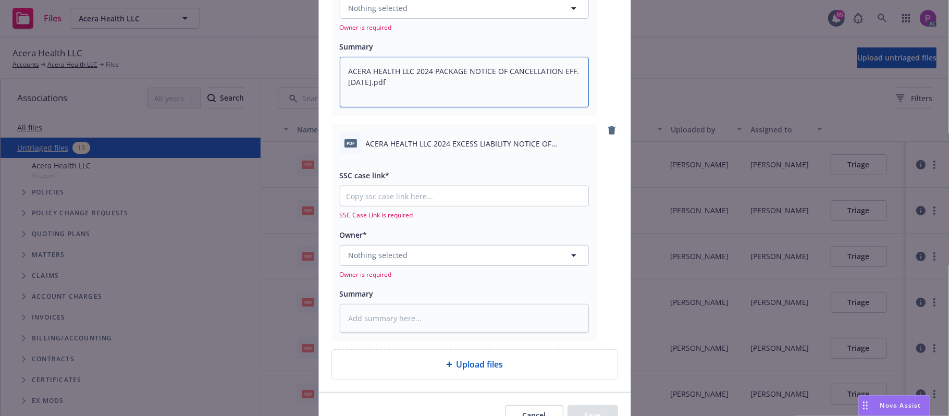
type textarea "ACERA HEALTH LLC 2024 PACKAGE NOTICE OF CANCELLATION EFF. 09-30-2025.pdf"
click at [446, 139] on span "ACERA HEALTH LLC 2024 EXCESS LIABILITY NOTICE OF CANCELLATION EFF. 09-30-2025.p…" at bounding box center [477, 143] width 223 height 11
copy div "ACERA HEALTH LLC 2024 EXCESS LIABILITY NOTICE OF CANCELLATION EFF. 09-30-2025.p…"
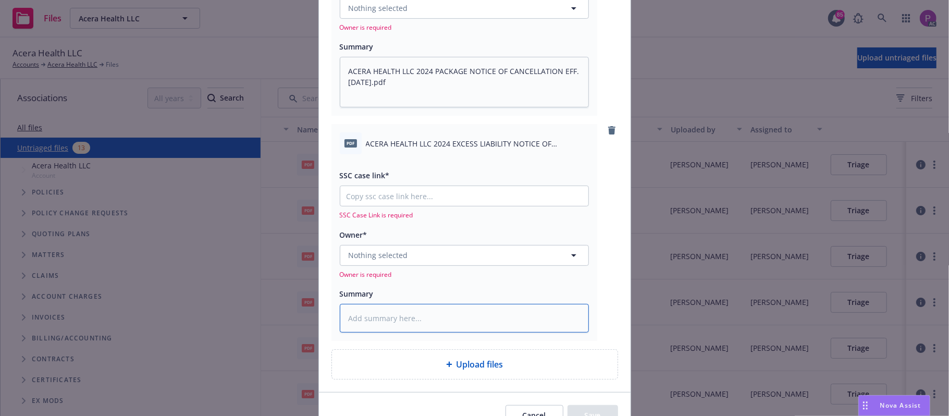
click at [424, 313] on textarea at bounding box center [464, 318] width 249 height 29
paste textarea "ACERA HEALTH LLC 2024 EXCESS LIABILITY NOTICE OF CANCELLATION EFF. 09-30-2025.p…"
type textarea "x"
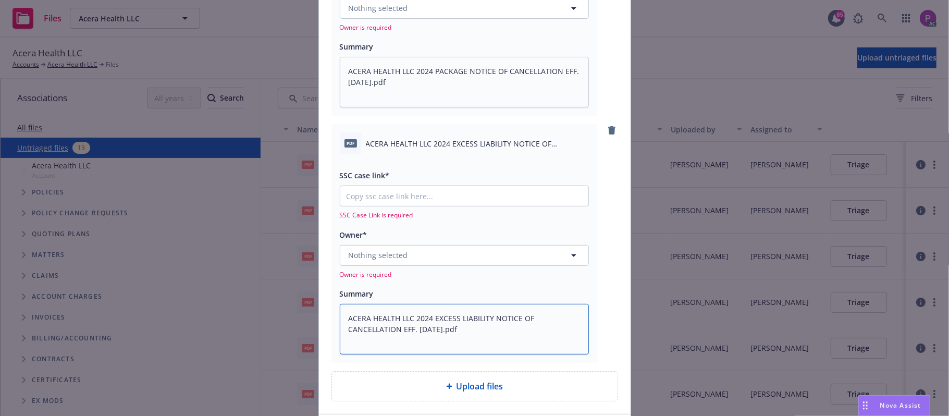
type textarea "ACERA HEALTH LLC 2024 EXCESS LIABILITY NOTICE OF CANCELLATION EFF. 09-30-2025.p…"
click at [428, 194] on input "SSC case link*" at bounding box center [464, 196] width 248 height 20
paste input "https://newfront-ssc.lightning.force.com/lightning/r/Case/500Vz00000RzHb1IAF/vi…"
type textarea "x"
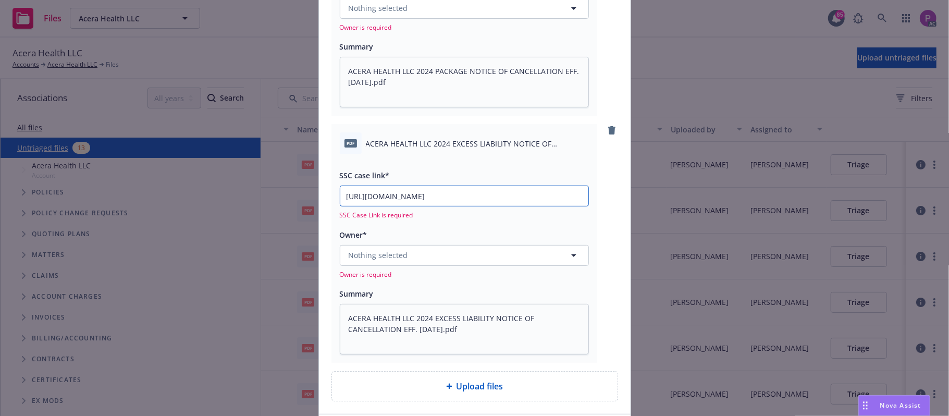
scroll to position [0, 145]
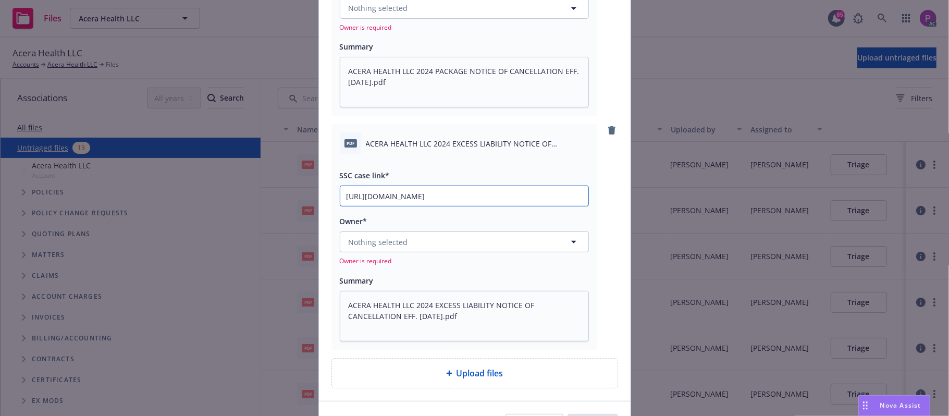
type input "https://newfront-ssc.lightning.force.com/lightning/r/Case/500Vz00000RzHb1IAF/vi…"
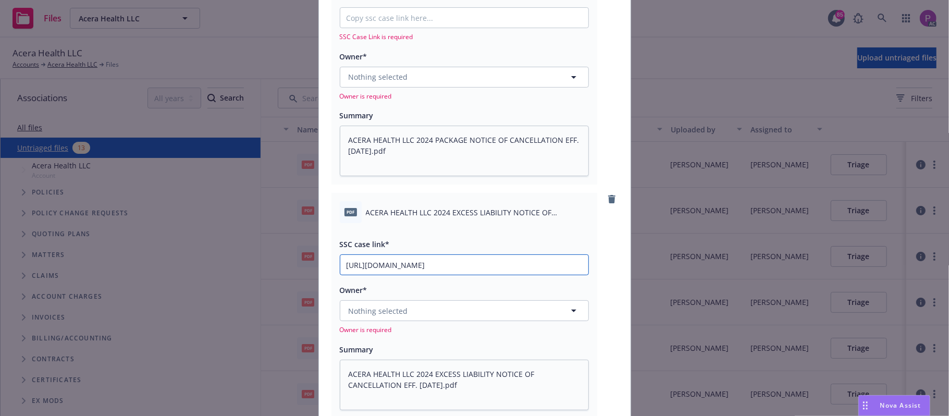
scroll to position [0, 0]
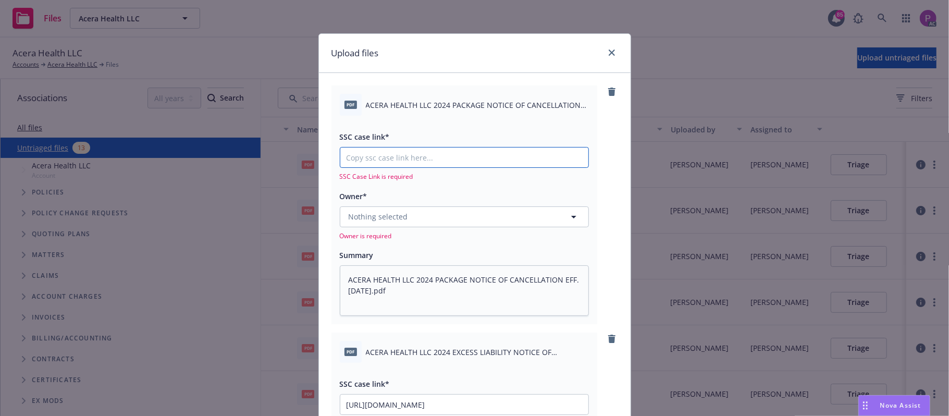
click at [451, 149] on input "SSC case link*" at bounding box center [464, 158] width 248 height 20
paste input "https://newfront-ssc.lightning.force.com/lightning/r/Case/500Vz00000RzAcXIAV/vi…"
type textarea "x"
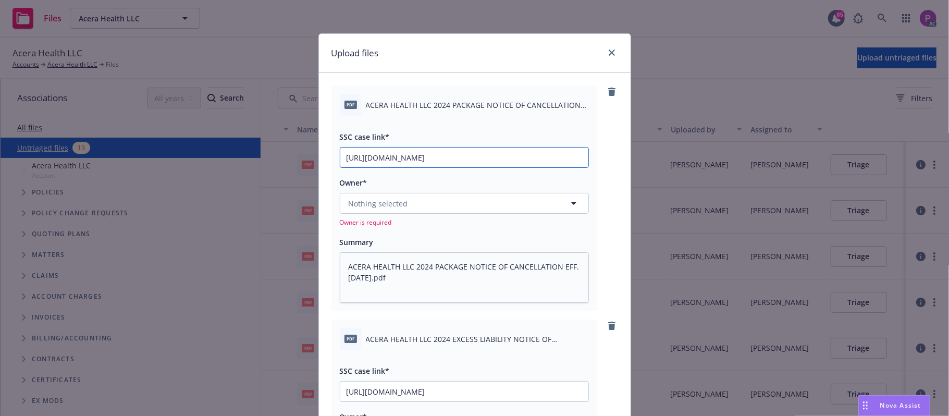
scroll to position [0, 144]
type input "https://newfront-ssc.lightning.force.com/lightning/r/Case/500Vz00000RzAcXIAV/vi…"
click at [416, 199] on button "Nothing selected" at bounding box center [464, 203] width 249 height 21
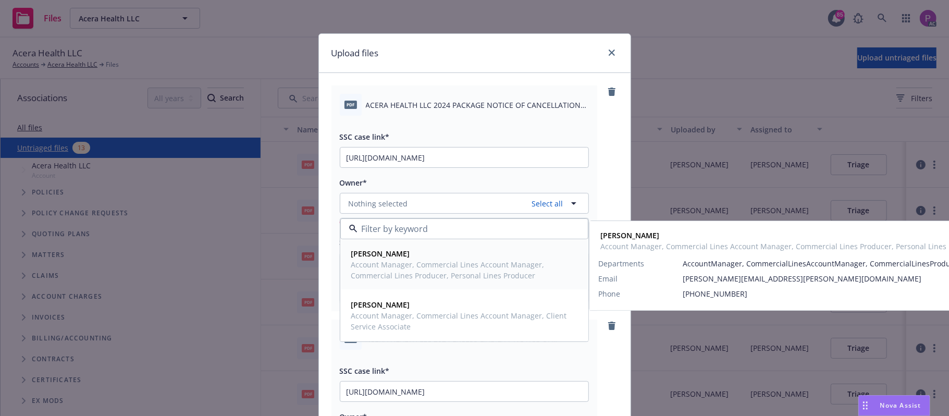
click at [410, 263] on span "Account Manager, Commercial Lines Account Manager, Commercial Lines Producer, P…" at bounding box center [463, 270] width 224 height 22
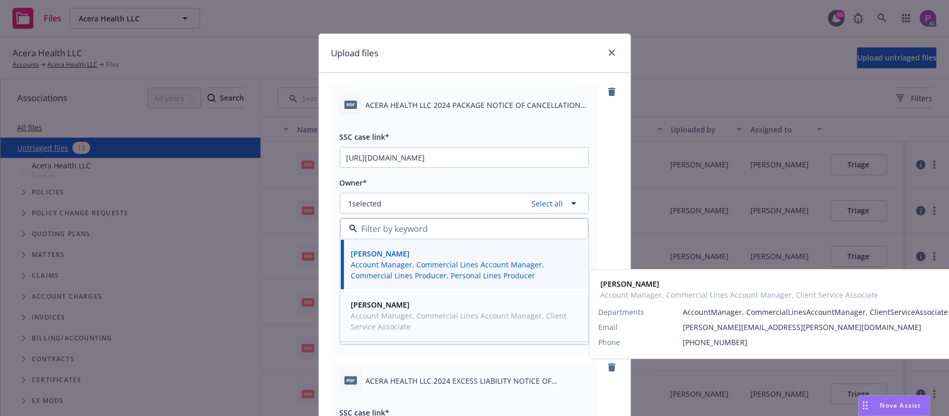
click at [396, 318] on span "Account Manager, Commercial Lines Account Manager, Client Service Associate" at bounding box center [463, 321] width 224 height 22
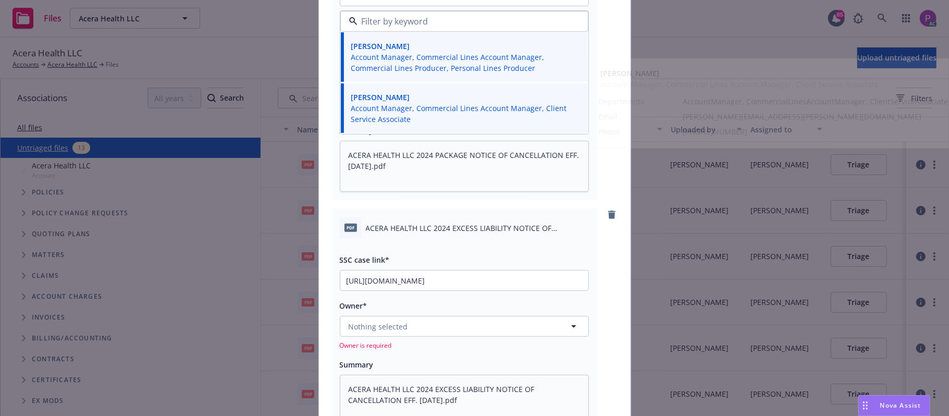
scroll to position [209, 0]
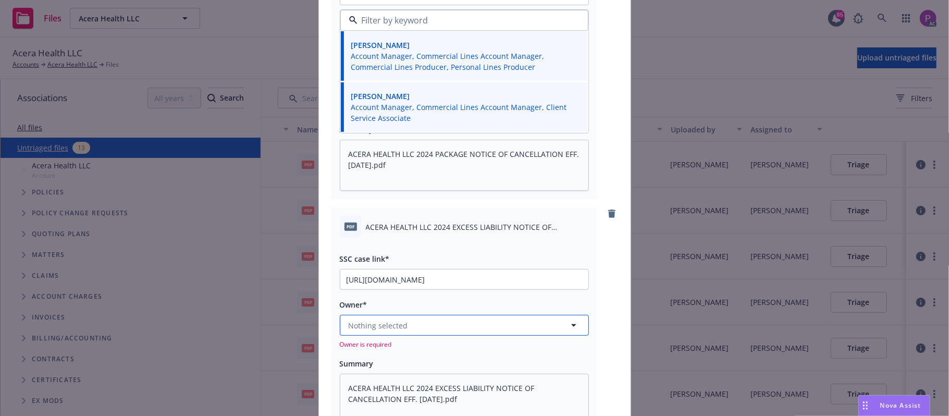
click at [412, 333] on button "Nothing selected" at bounding box center [464, 325] width 249 height 21
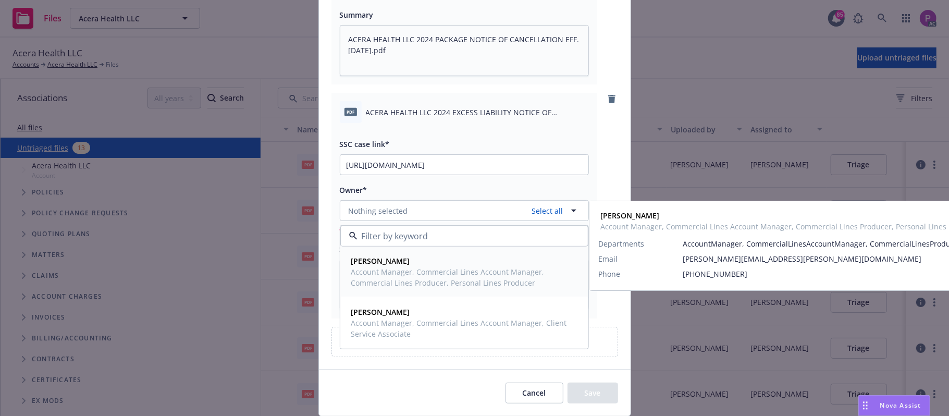
scroll to position [347, 0]
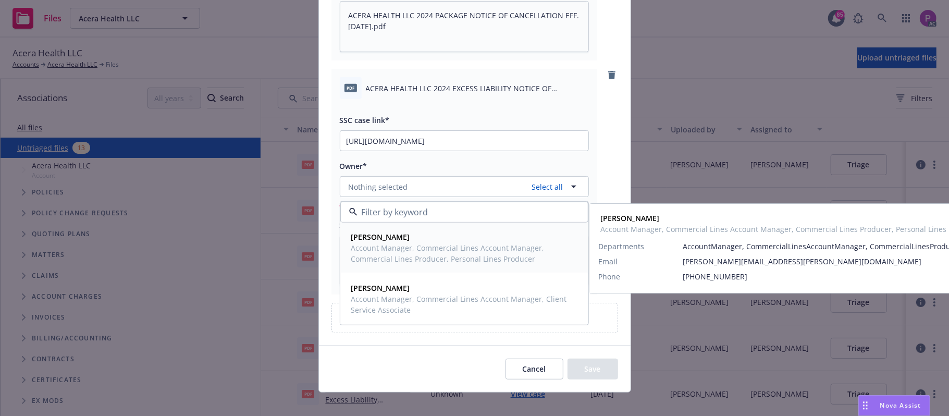
click at [405, 268] on div "Ashley Mack Account Manager, Commercial Lines Account Manager, Commercial Lines…" at bounding box center [464, 248] width 247 height 50
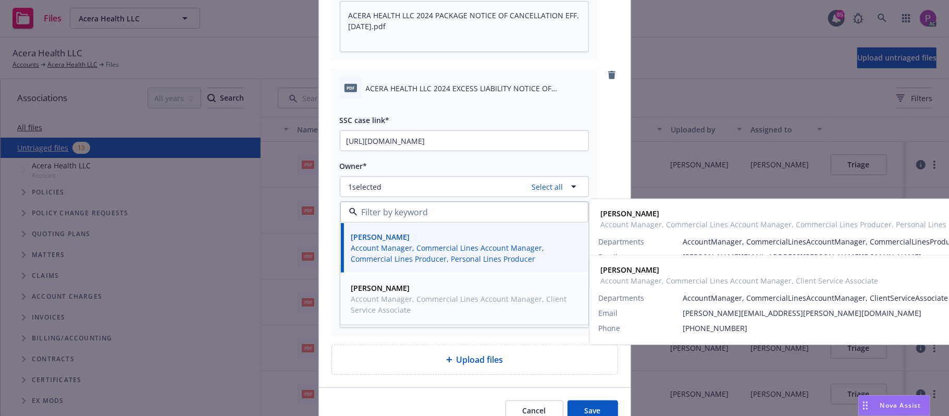
click at [395, 303] on span "Account Manager, Commercial Lines Account Manager, Client Service Associate" at bounding box center [463, 305] width 224 height 22
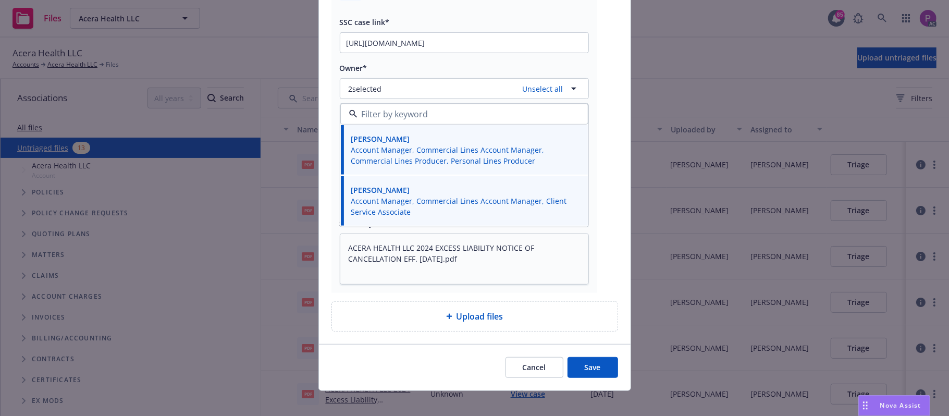
scroll to position [455, 0]
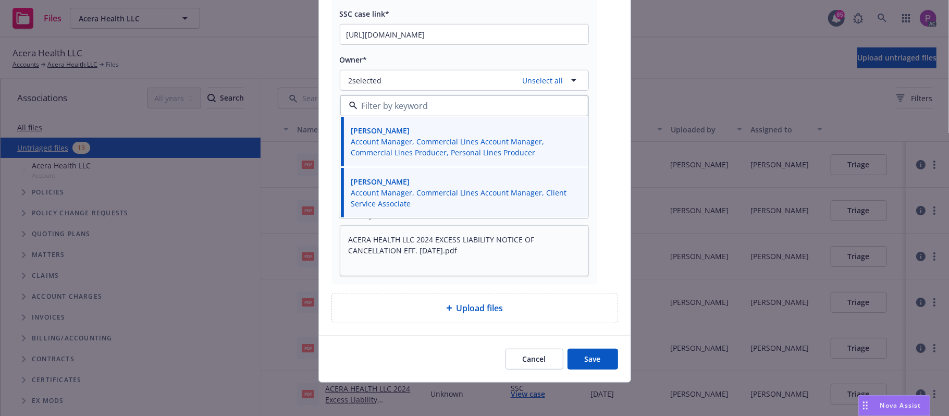
click at [568, 356] on button "Save" at bounding box center [593, 359] width 51 height 21
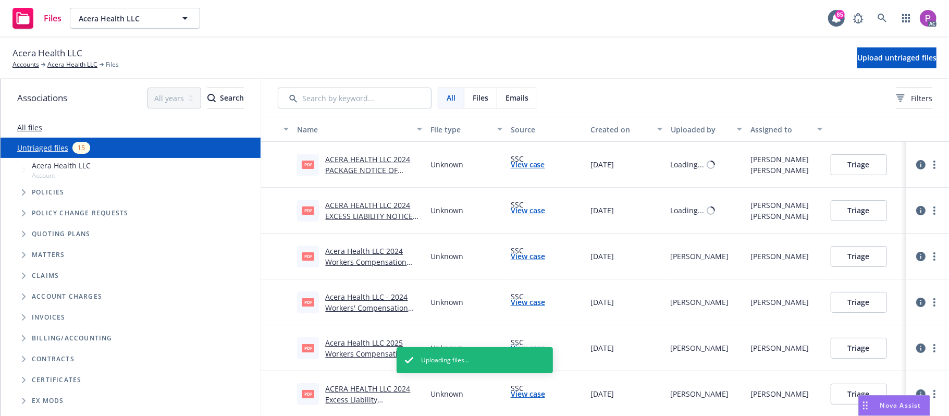
type textarea "x"
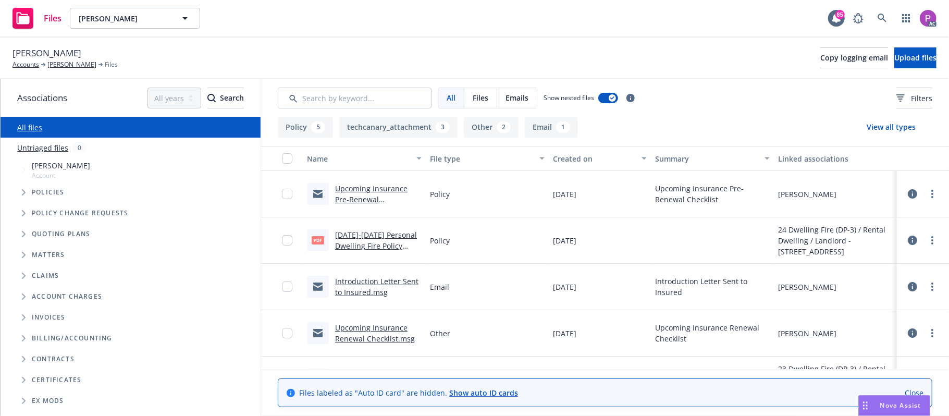
click at [34, 146] on link "Untriaged files" at bounding box center [42, 147] width 51 height 11
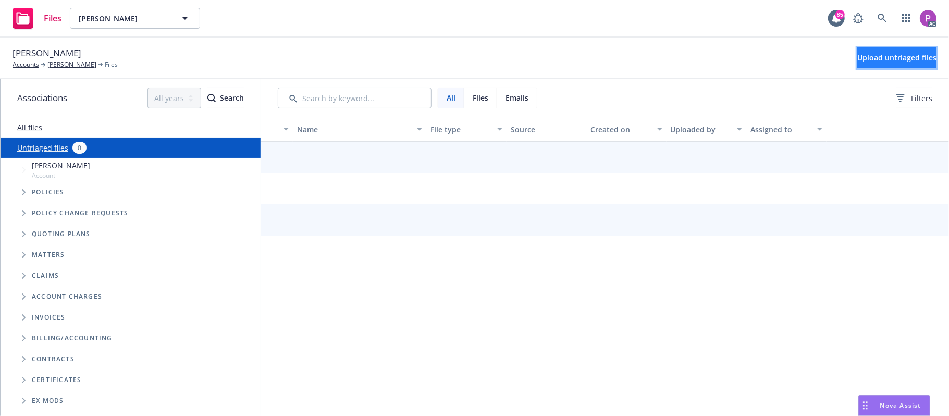
click at [858, 55] on button "Upload untriaged files" at bounding box center [897, 57] width 79 height 21
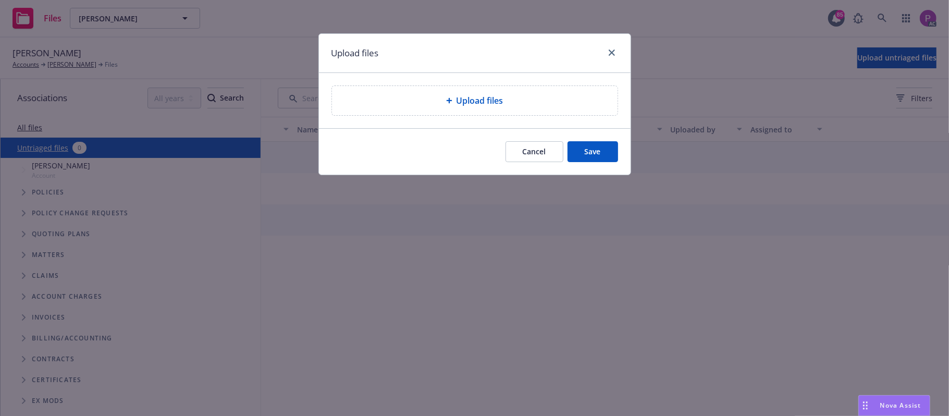
click at [542, 105] on div "Upload files" at bounding box center [474, 100] width 269 height 13
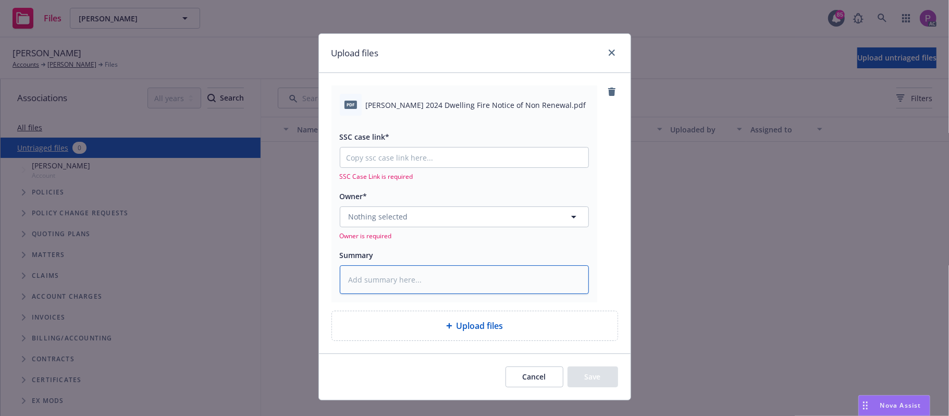
click at [390, 286] on textarea at bounding box center [464, 279] width 249 height 29
paste textarea "[PERSON_NAME] 2024 Dwelling Fire Notice of Non Renewal"
type textarea "x"
type textarea "[PERSON_NAME] 2024 Dwelling Fire Notice of Non Renewal"
click at [445, 153] on input "SSC case link*" at bounding box center [464, 158] width 248 height 20
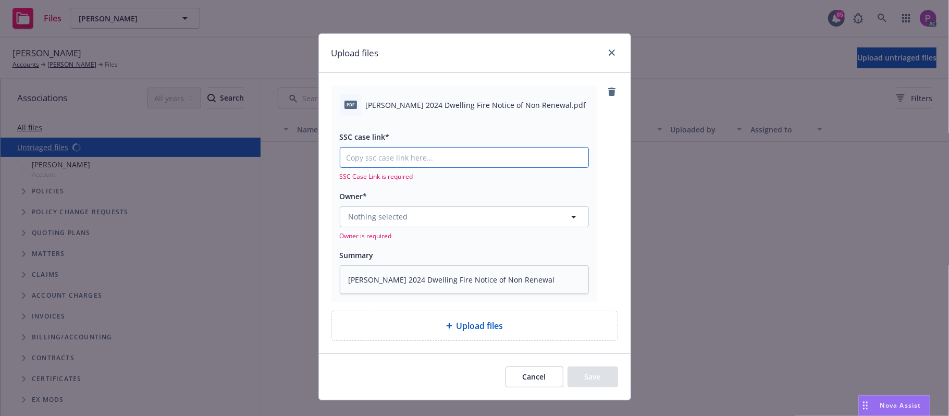
paste input "[URL][DOMAIN_NAME]"
type textarea "x"
type input "[URL][DOMAIN_NAME]"
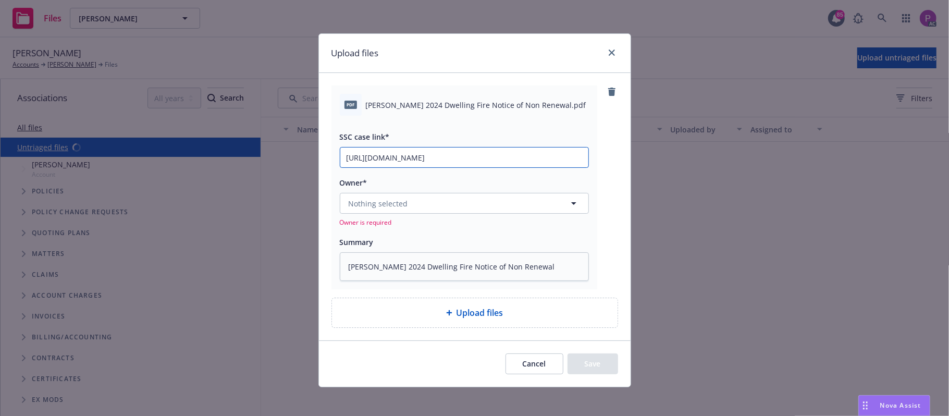
type textarea "x"
type input "[URL][DOMAIN_NAME]"
click at [421, 201] on button "Nothing selected" at bounding box center [464, 203] width 249 height 21
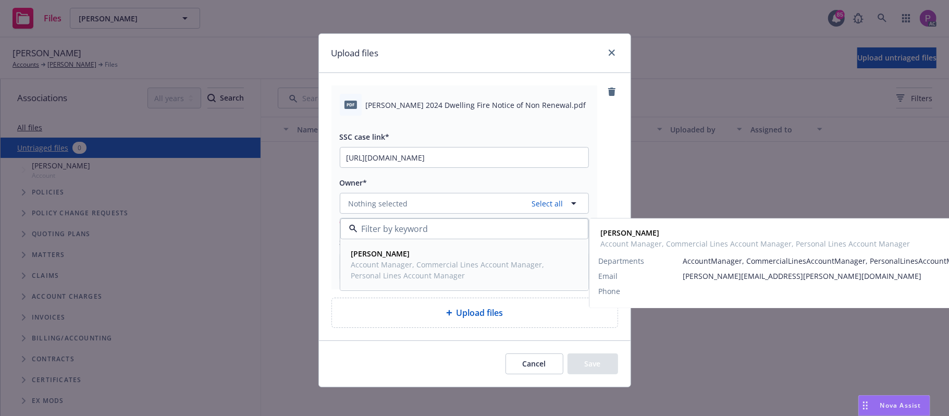
click at [462, 257] on span "[PERSON_NAME]" at bounding box center [463, 253] width 224 height 11
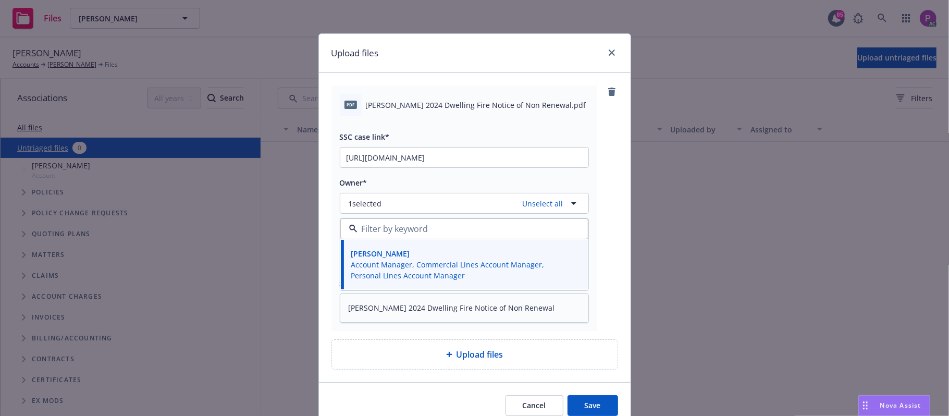
click at [574, 404] on button "Save" at bounding box center [593, 405] width 51 height 21
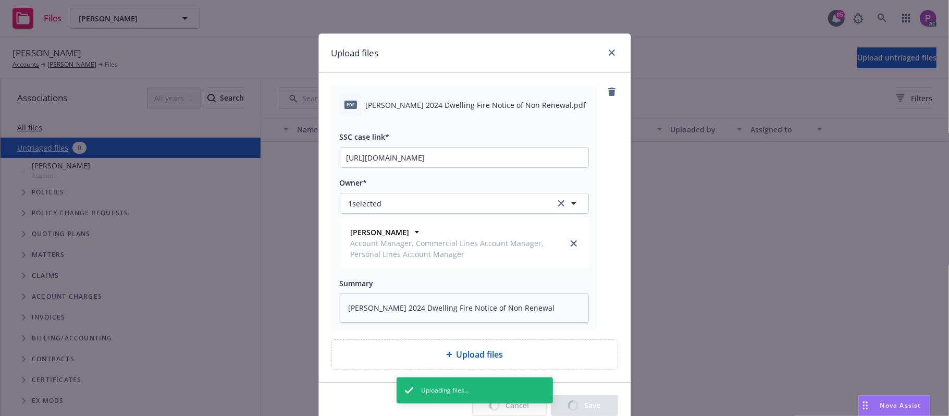
type textarea "x"
